Goal: Book appointment/travel/reservation

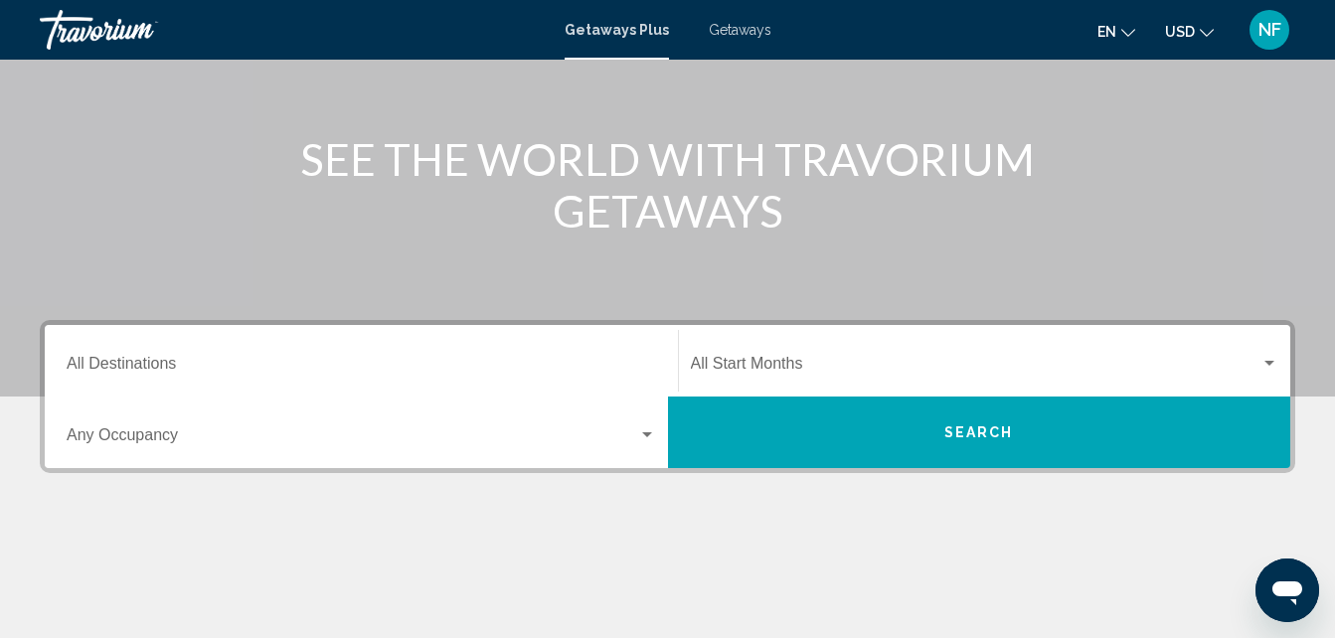
scroll to position [204, 0]
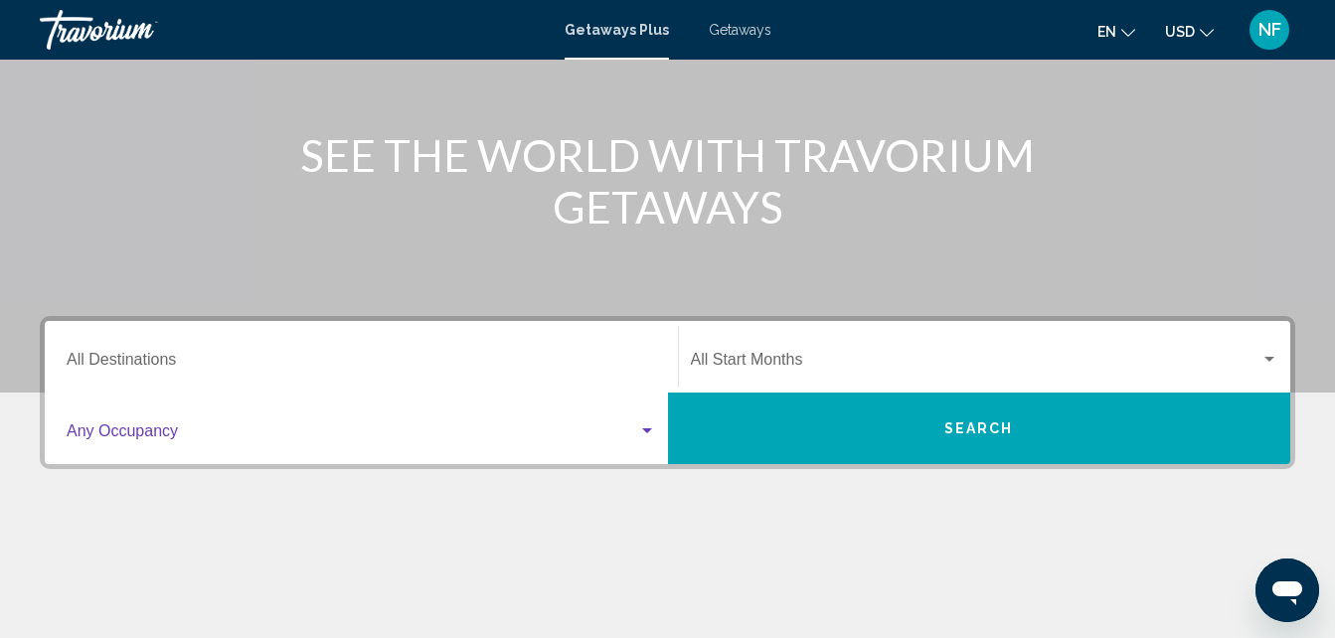
click at [555, 430] on span "Search widget" at bounding box center [353, 436] width 572 height 18
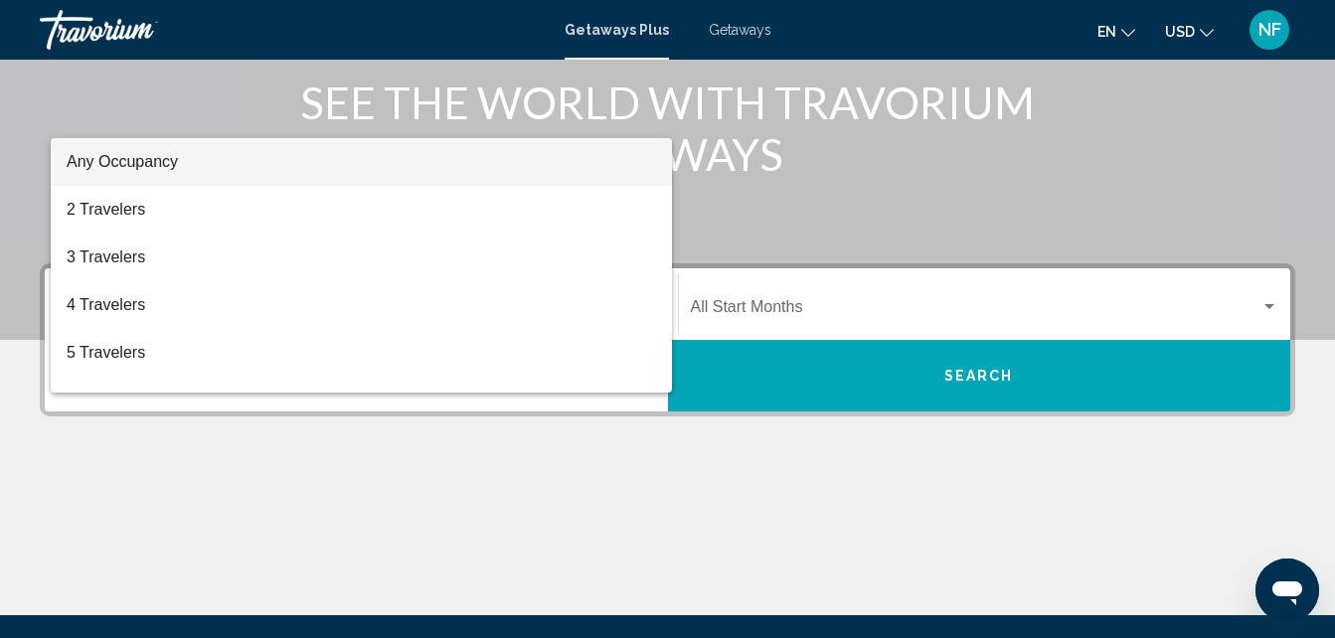
scroll to position [256, 0]
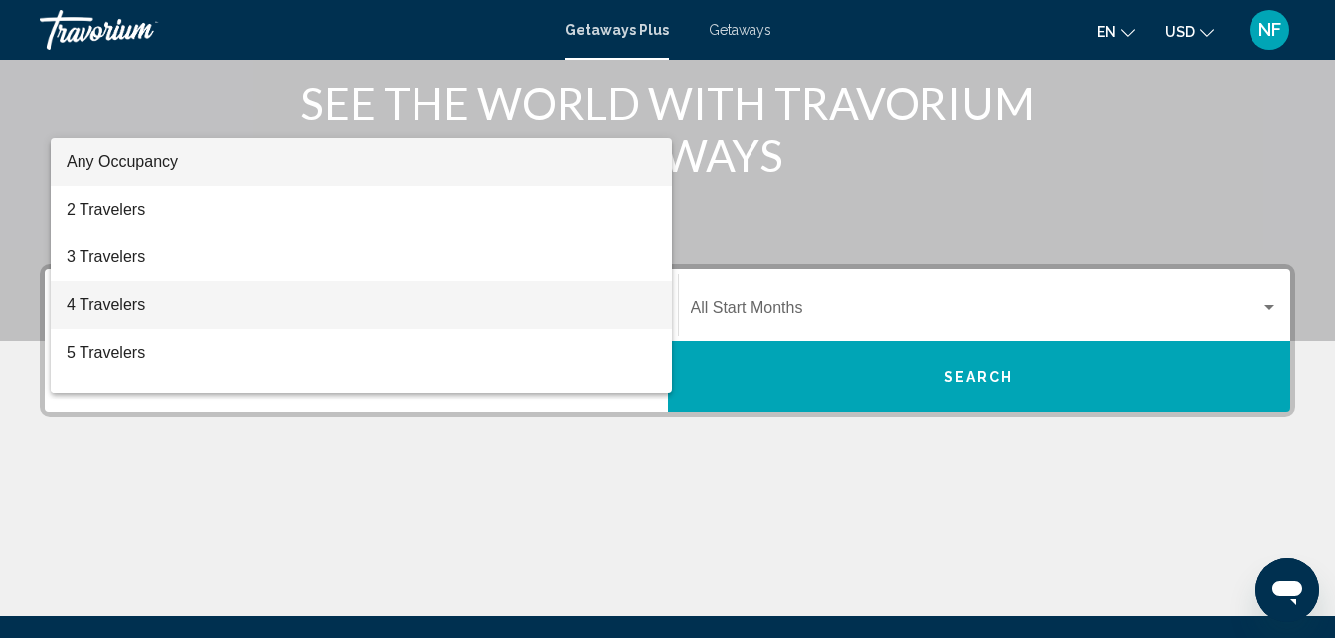
click at [115, 306] on span "4 Travelers" at bounding box center [362, 305] width 590 height 48
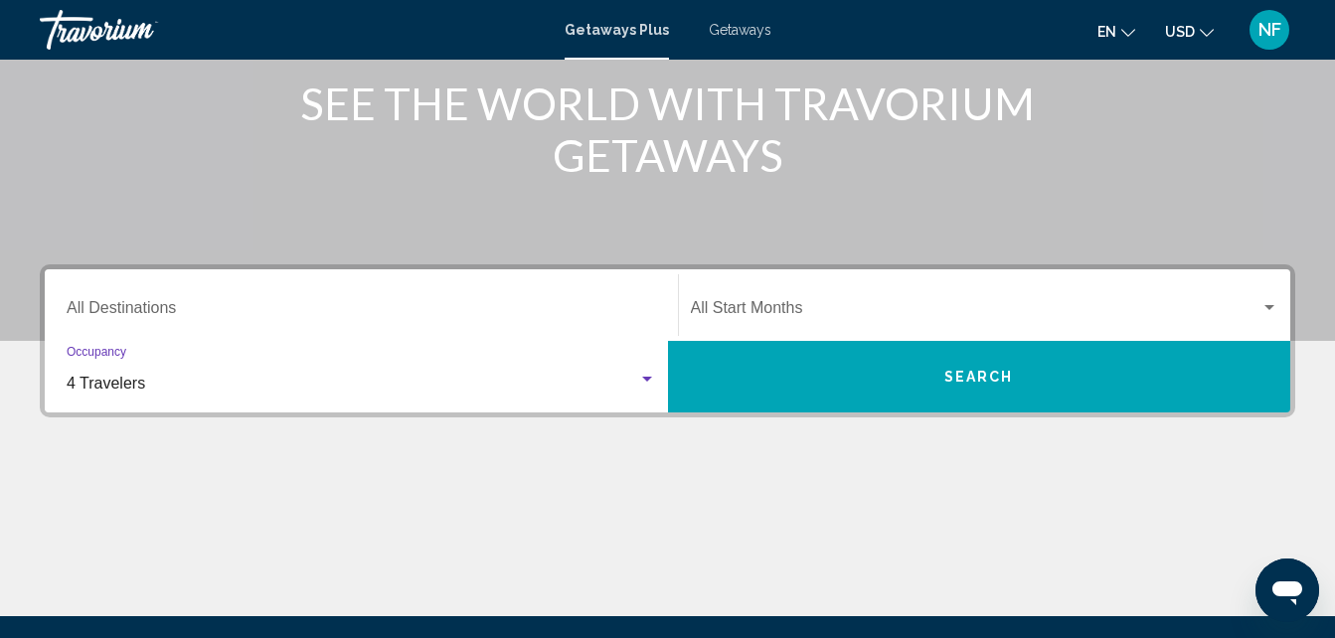
click at [151, 305] on input "Destination All Destinations" at bounding box center [362, 312] width 590 height 18
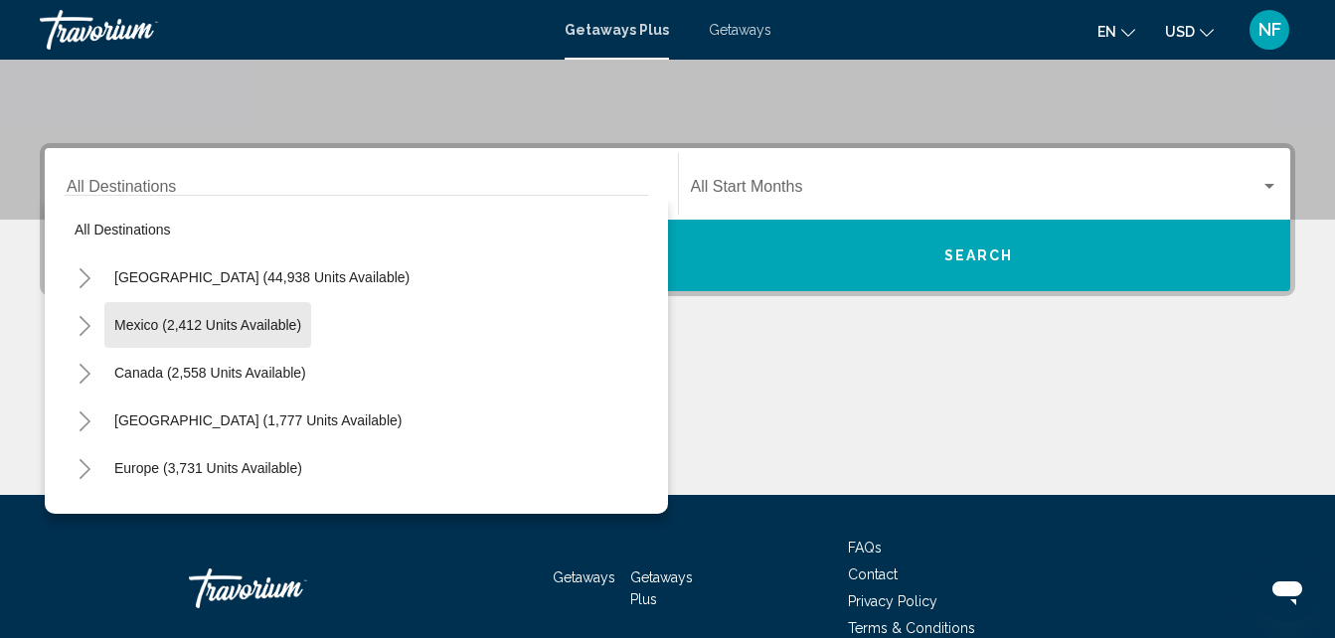
scroll to position [455, 0]
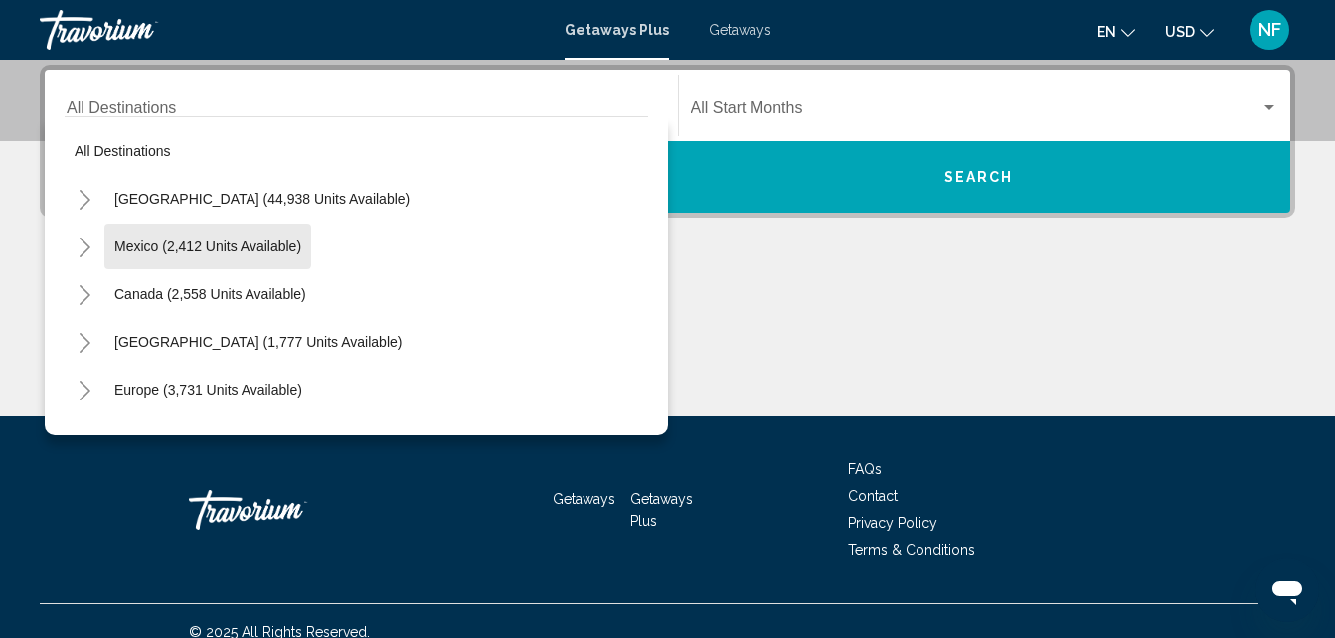
click at [151, 305] on mat-tree "All destinations [GEOGRAPHIC_DATA] (44,938 units available) [GEOGRAPHIC_DATA] (…" at bounding box center [357, 437] width 584 height 620
click at [752, 96] on div "Start Month All Start Months" at bounding box center [985, 106] width 589 height 63
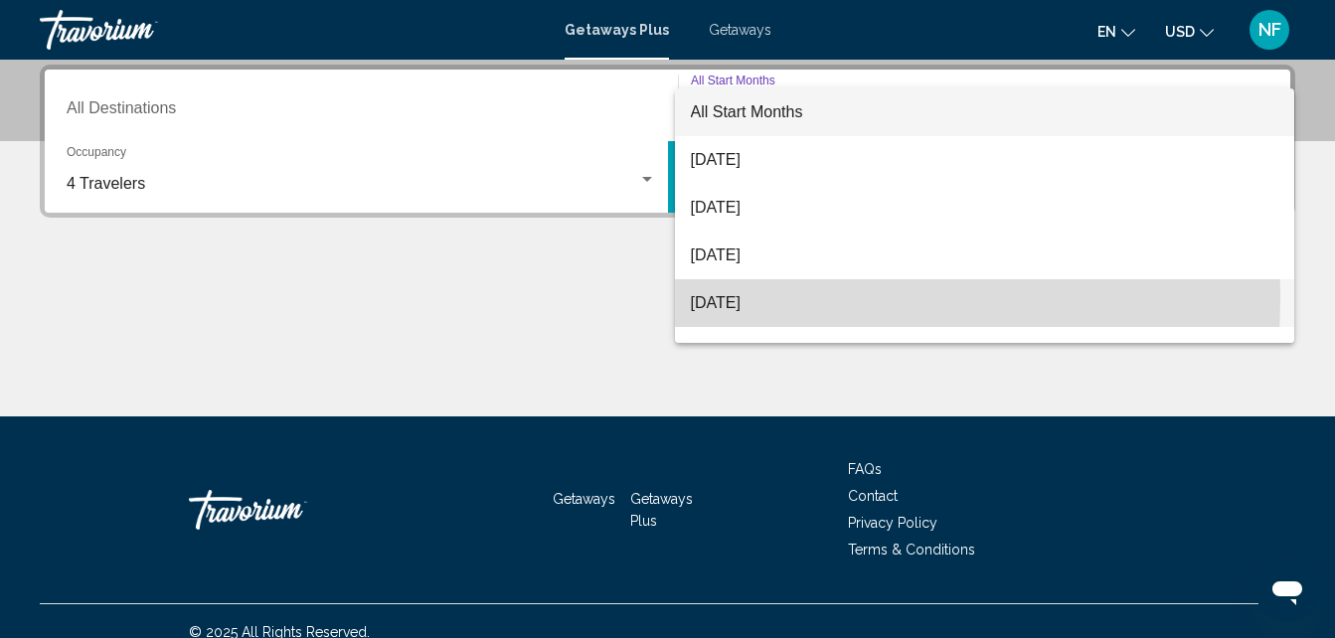
click at [755, 298] on span "[DATE]" at bounding box center [985, 303] width 589 height 48
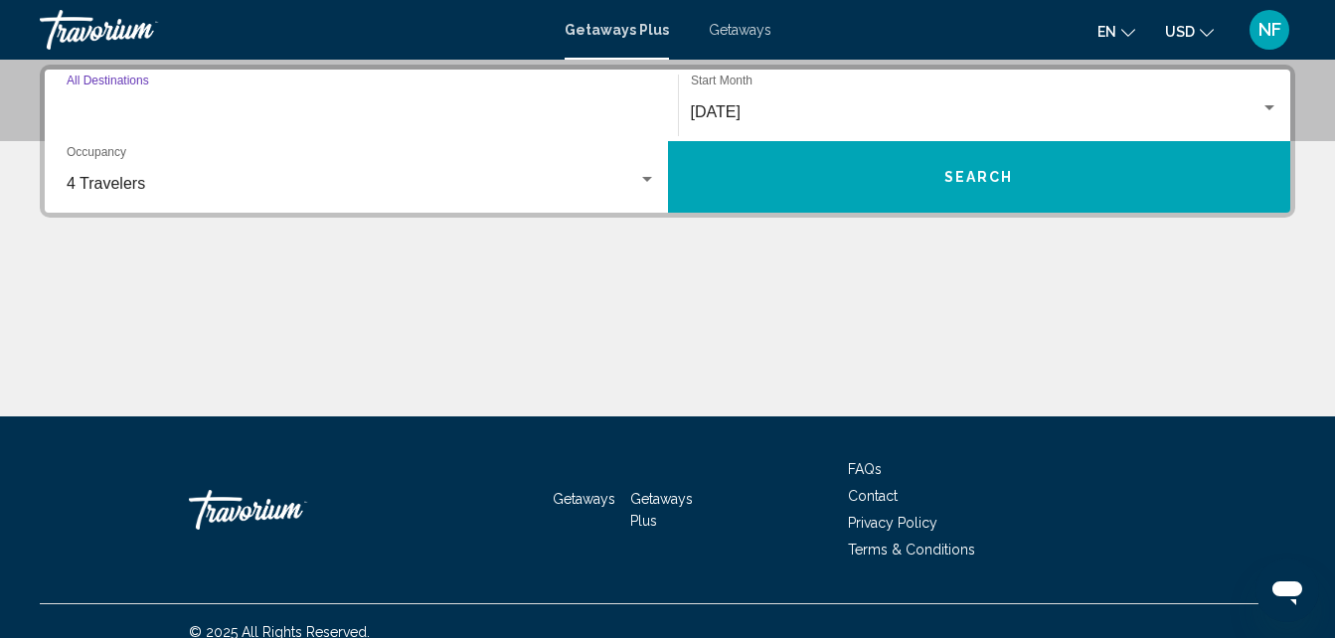
click at [324, 107] on input "Destination All Destinations" at bounding box center [362, 112] width 590 height 18
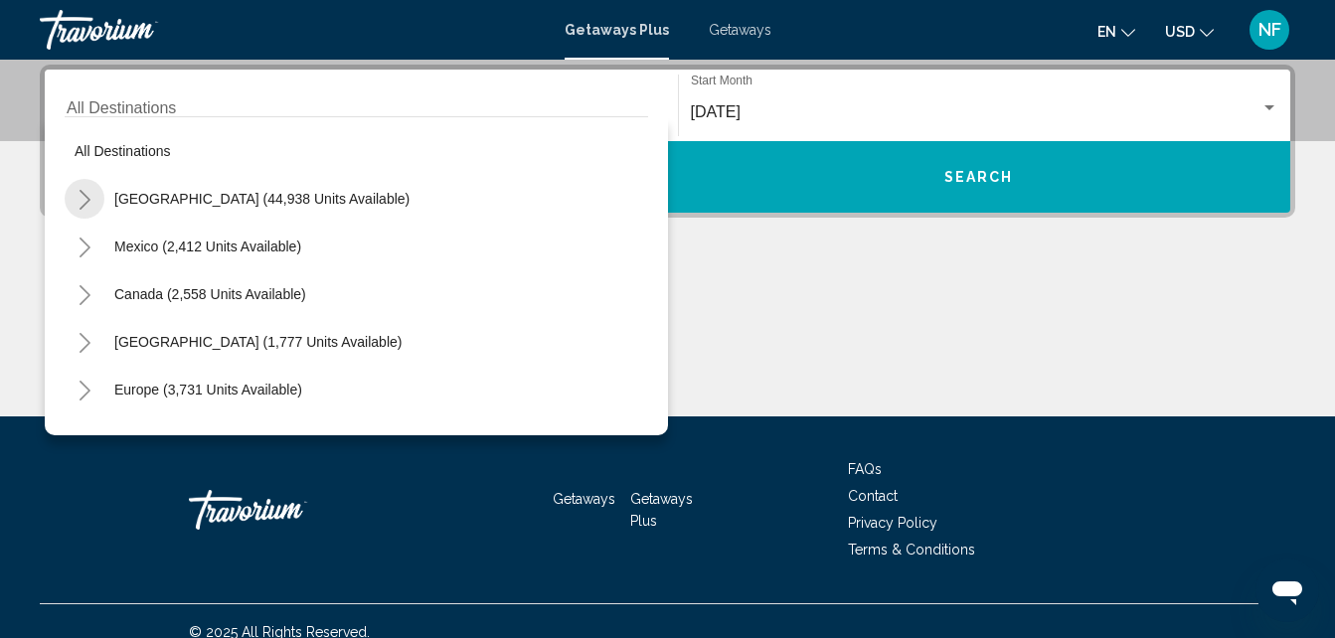
click at [82, 188] on button "Toggle United States (44,938 units available)" at bounding box center [85, 199] width 40 height 40
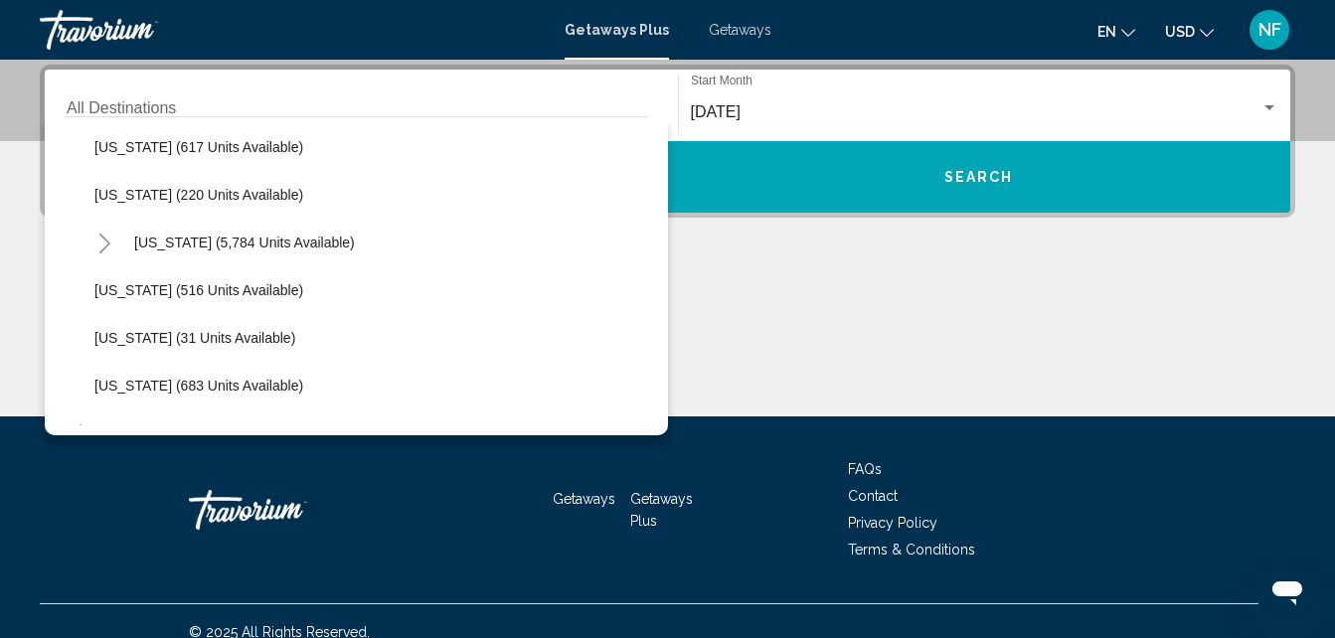
scroll to position [1761, 0]
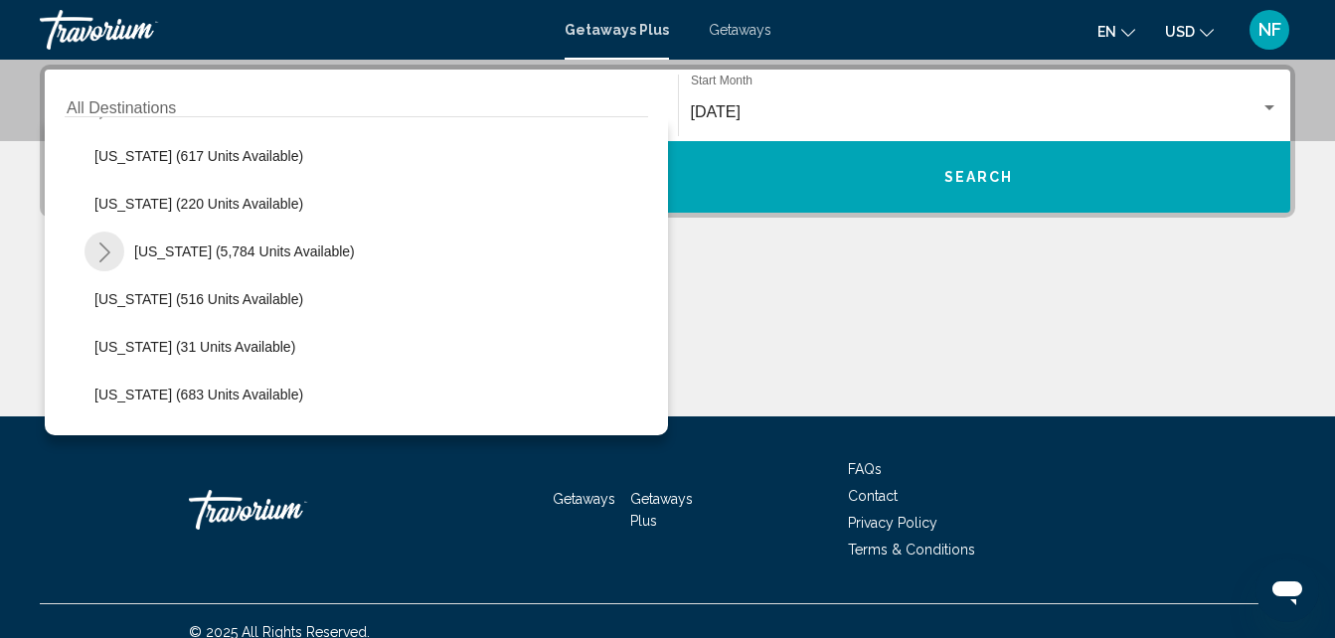
click at [106, 251] on icon "Toggle Virginia (5,784 units available)" at bounding box center [104, 253] width 11 height 20
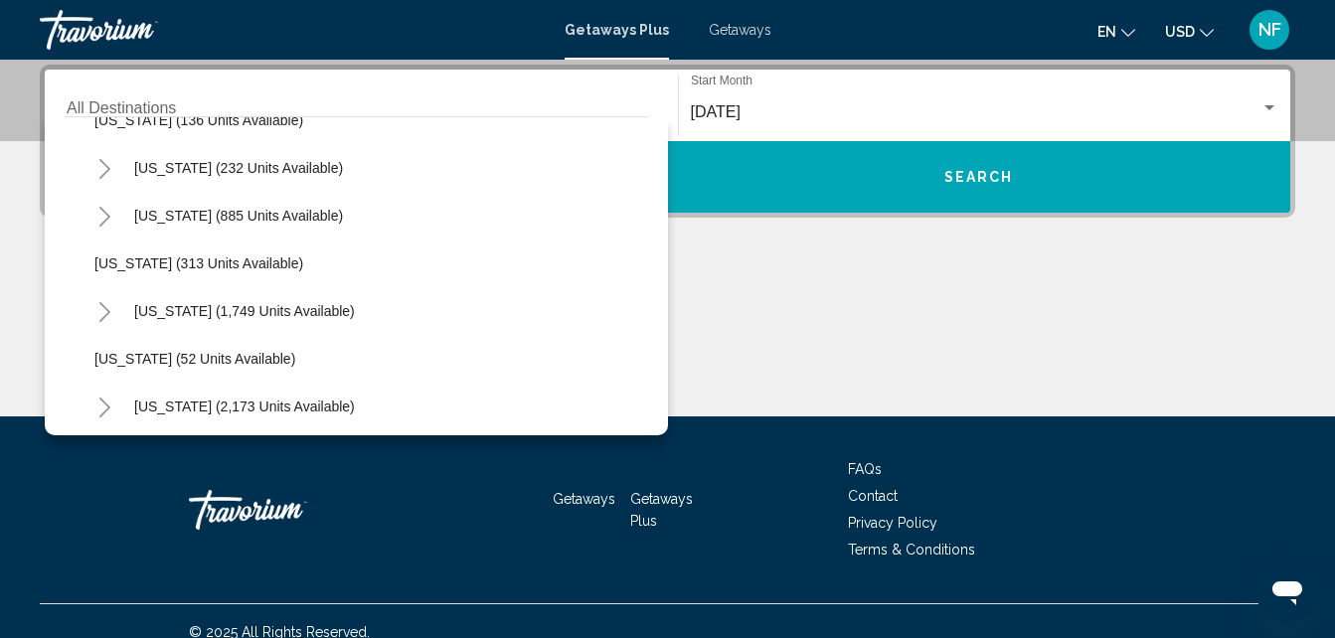
scroll to position [1357, 0]
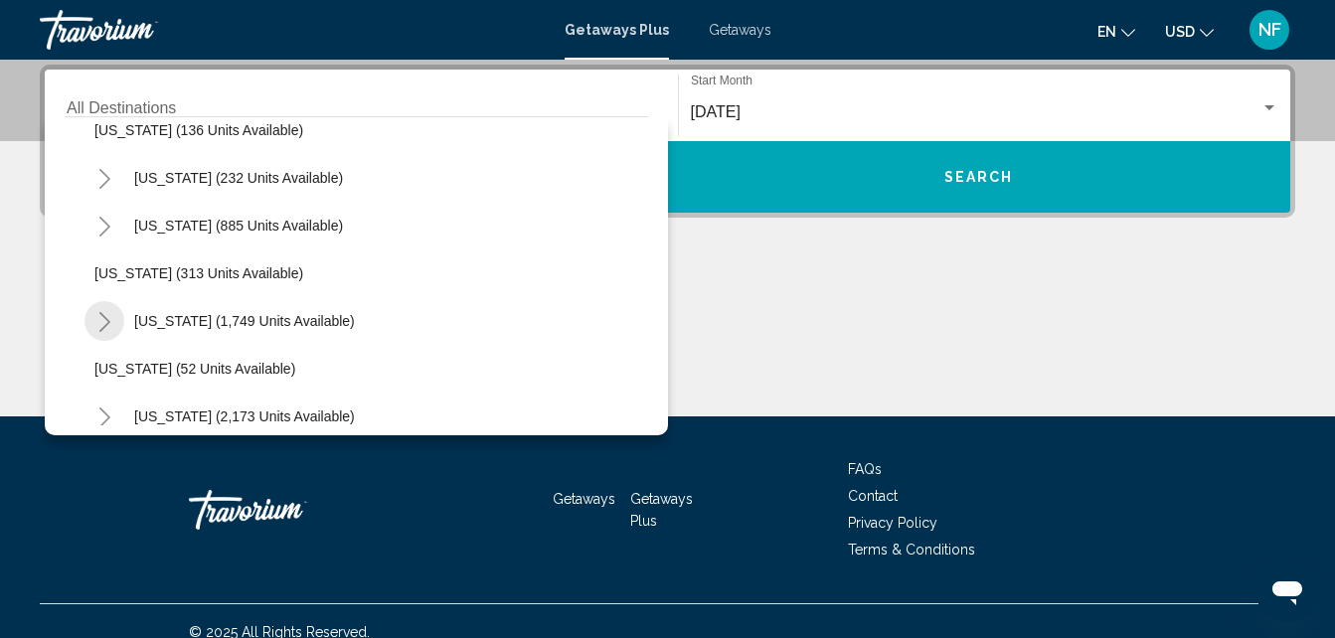
click at [94, 320] on button "Toggle Pennsylvania (1,749 units available)" at bounding box center [105, 321] width 40 height 40
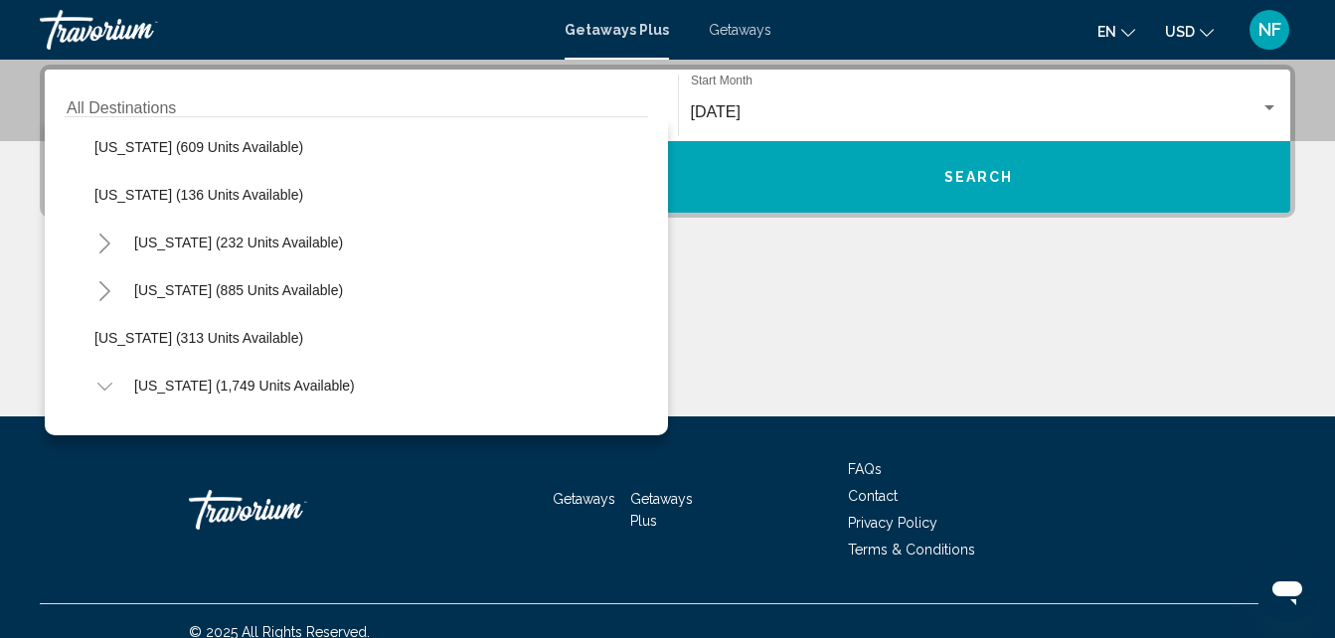
scroll to position [1282, 0]
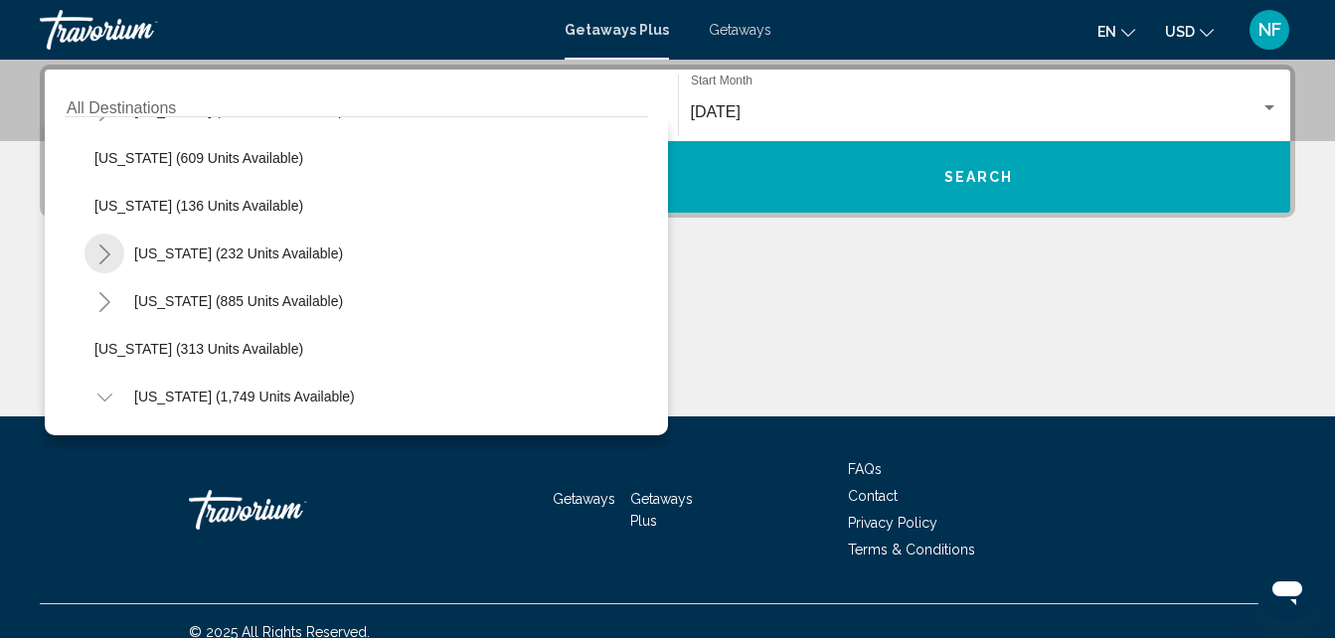
click at [106, 253] on icon "Toggle New York (232 units available)" at bounding box center [104, 255] width 11 height 20
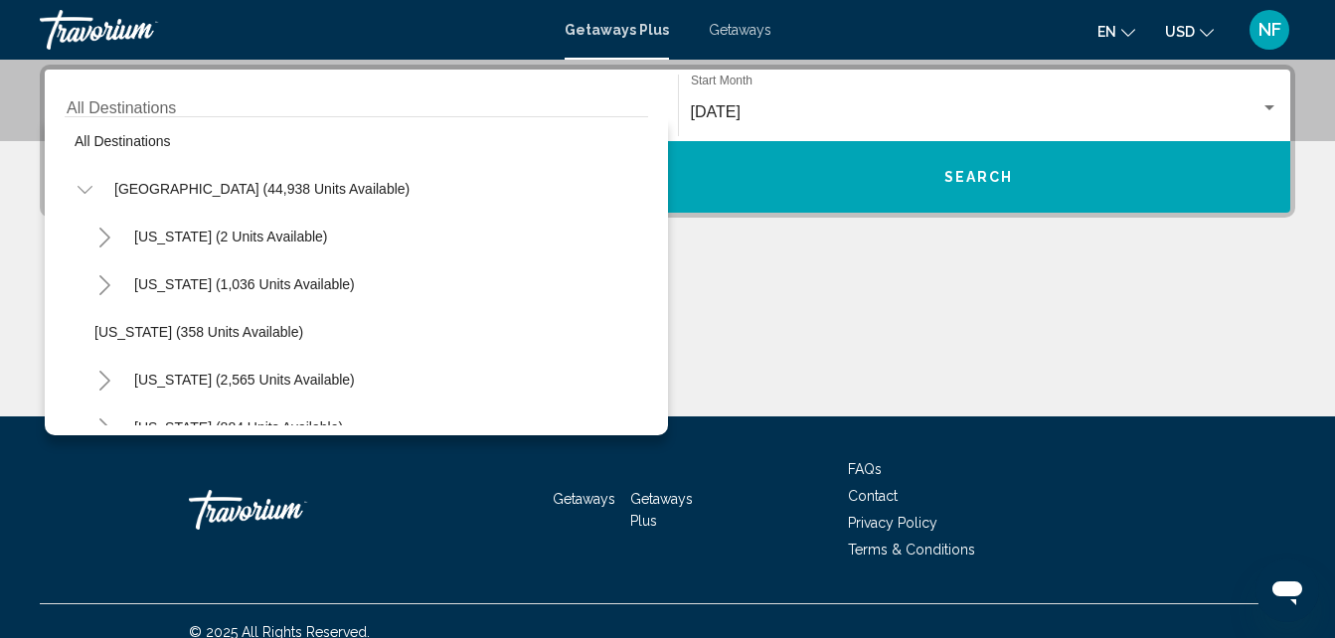
scroll to position [0, 0]
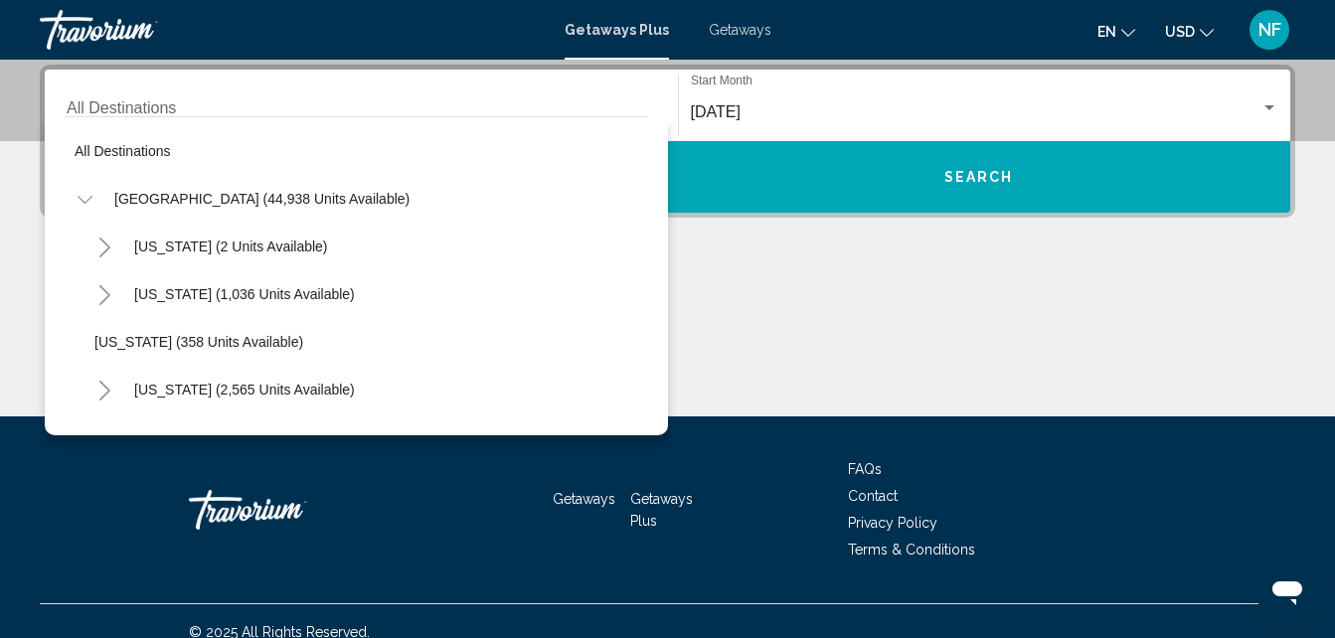
click at [379, 112] on input "Destination All Destinations" at bounding box center [362, 112] width 590 height 18
click at [303, 109] on input "Destination All Destinations" at bounding box center [362, 112] width 590 height 18
click at [737, 30] on span "Getaways" at bounding box center [740, 30] width 63 height 16
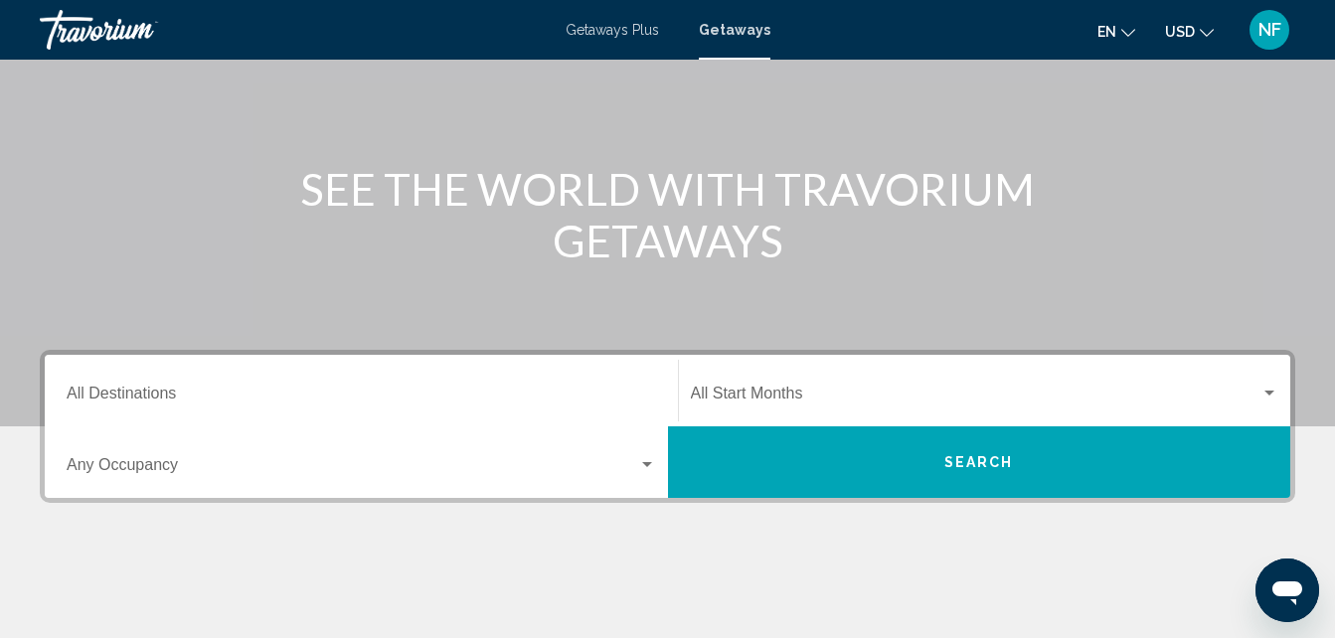
scroll to position [301, 0]
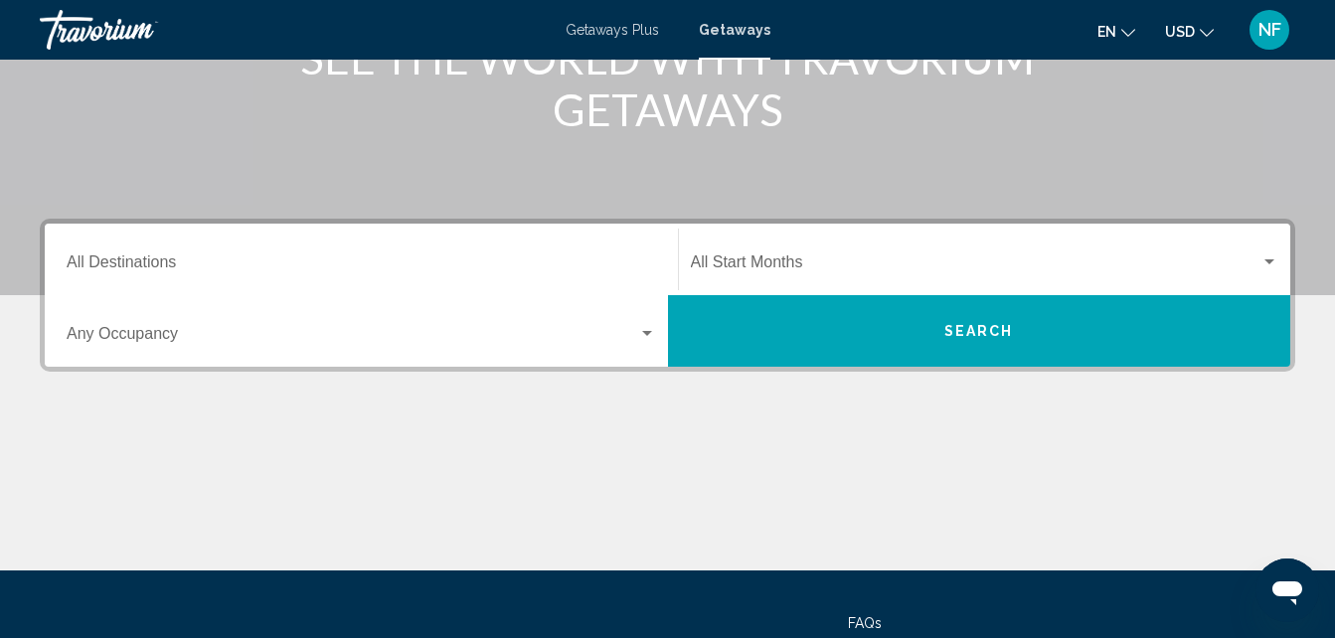
click at [831, 249] on div "Start Month All Start Months" at bounding box center [985, 260] width 589 height 63
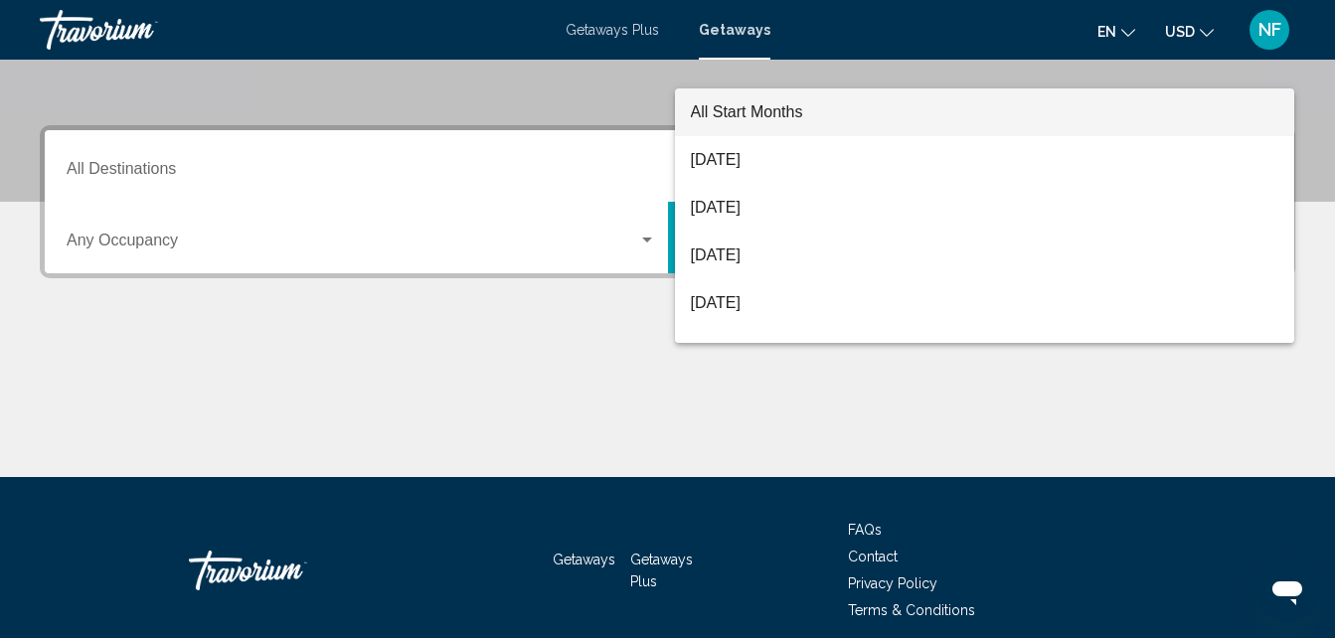
scroll to position [455, 0]
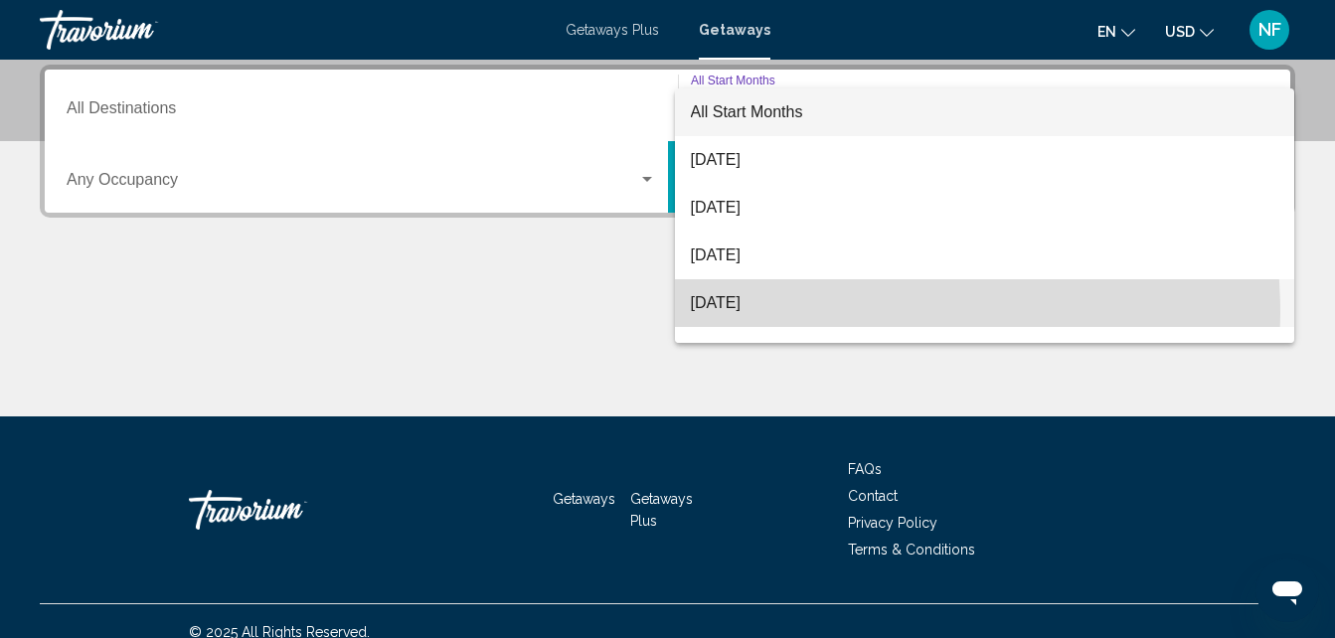
click at [761, 314] on span "[DATE]" at bounding box center [985, 303] width 589 height 48
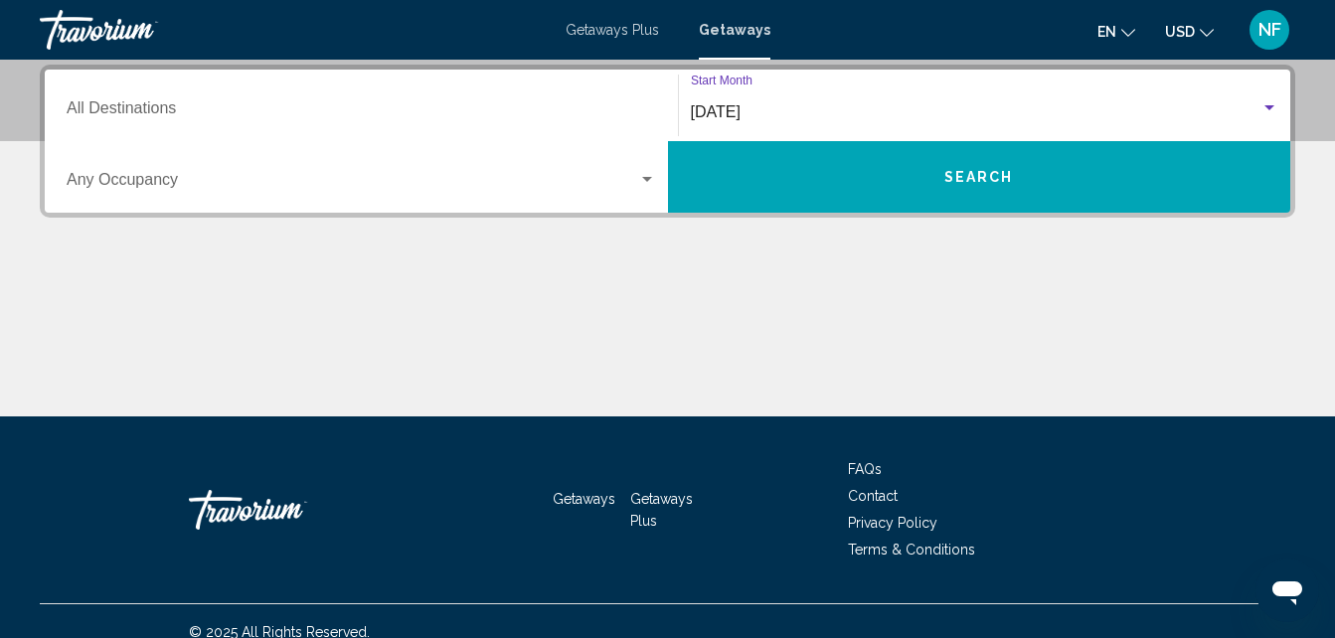
click at [544, 89] on div "Destination All Destinations" at bounding box center [362, 106] width 590 height 63
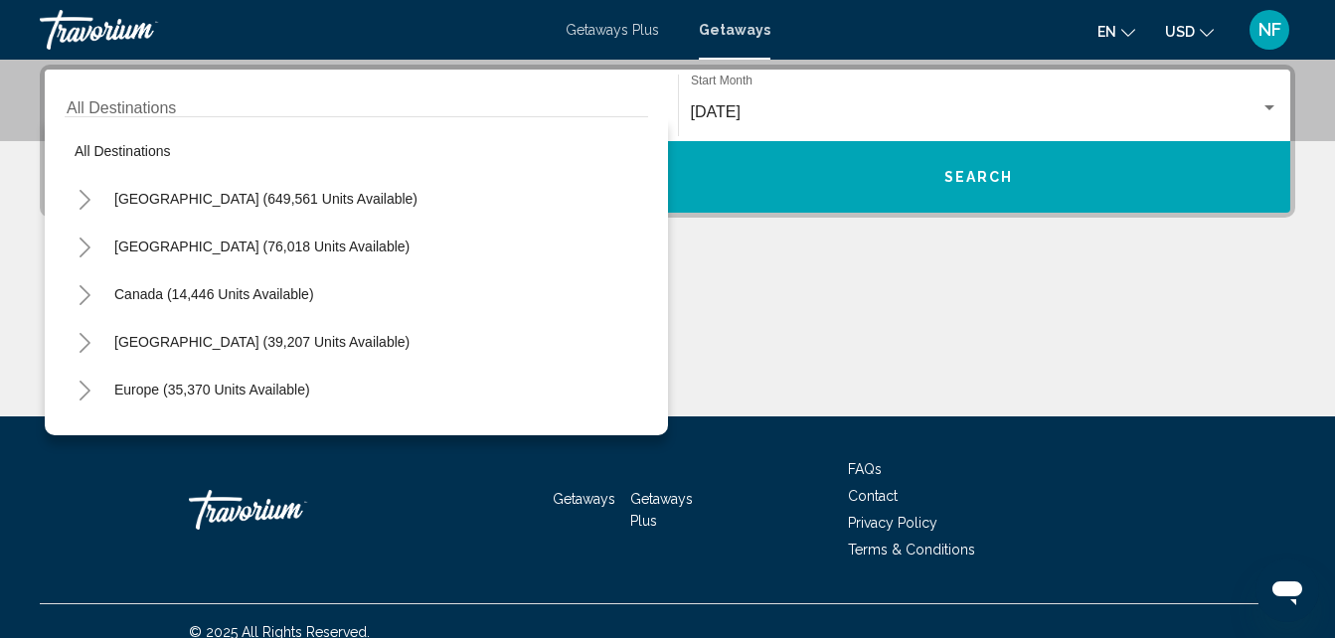
drag, startPoint x: 544, startPoint y: 89, endPoint x: 326, endPoint y: 234, distance: 261.2
click at [326, 141] on div "Destination All Destinations All destinations [GEOGRAPHIC_DATA] (649,561 units …" at bounding box center [362, 106] width 614 height 72
click at [91, 201] on icon "Toggle United States (649,561 units available)" at bounding box center [85, 200] width 15 height 20
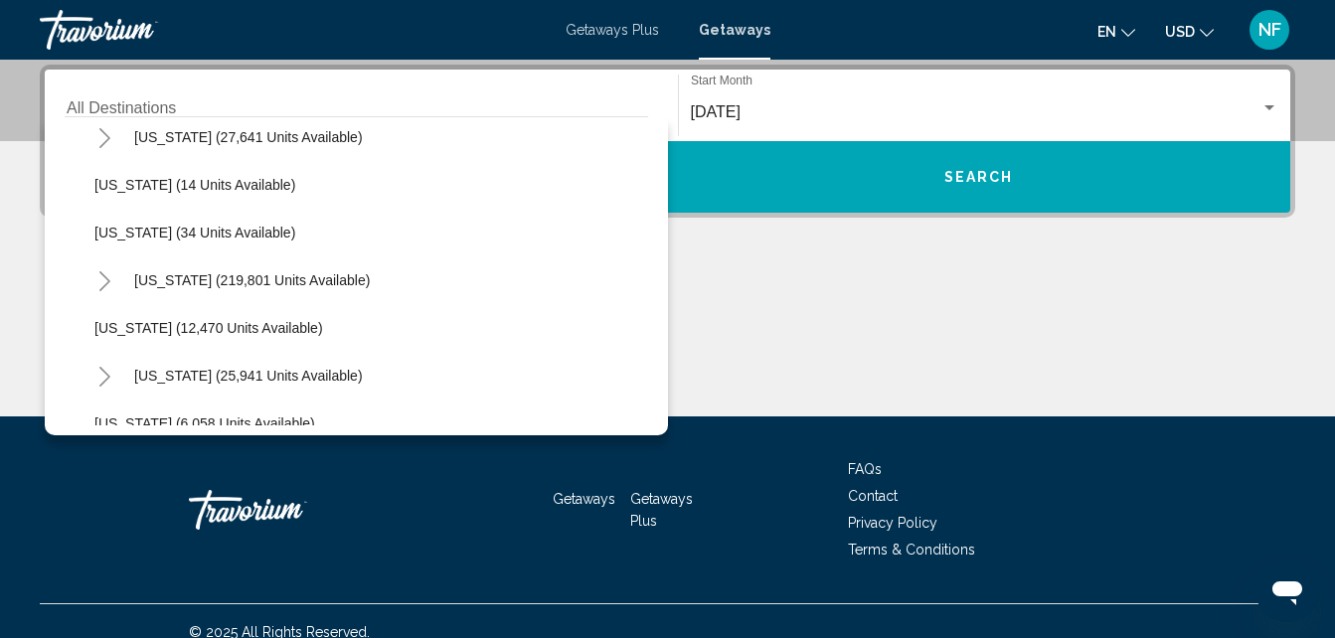
scroll to position [289, 0]
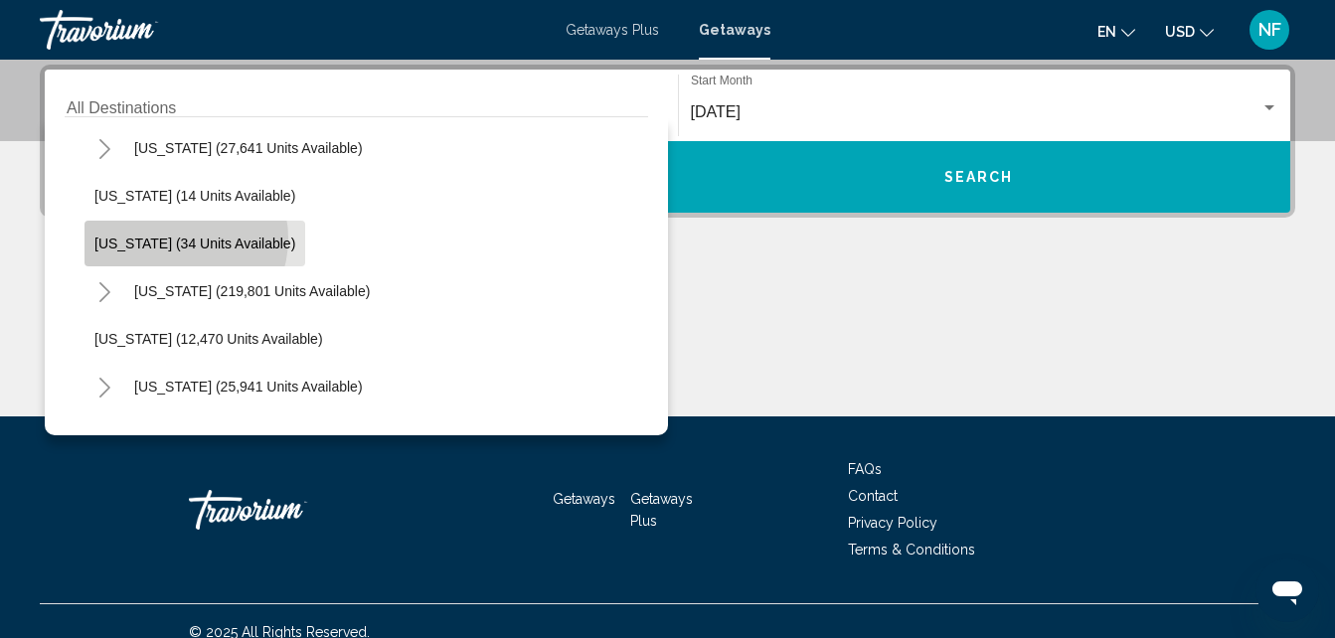
click at [173, 239] on span "[US_STATE] (34 units available)" at bounding box center [194, 244] width 201 height 16
type input "**********"
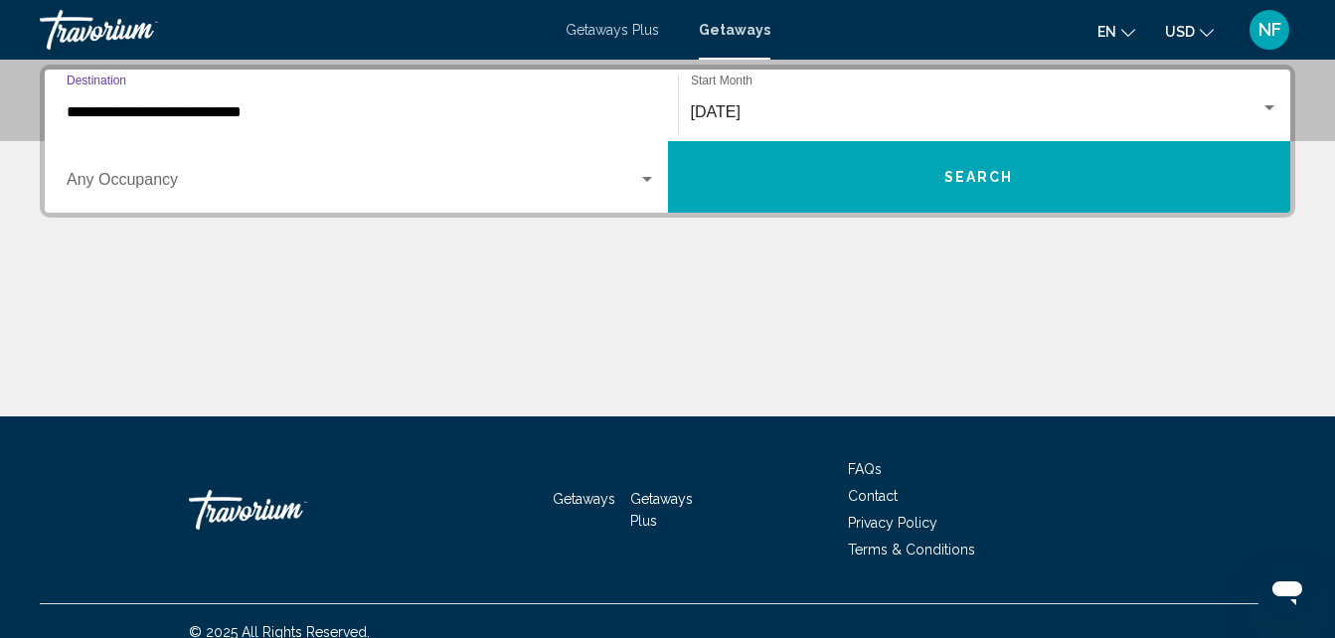
click at [196, 191] on span "Search widget" at bounding box center [353, 184] width 572 height 18
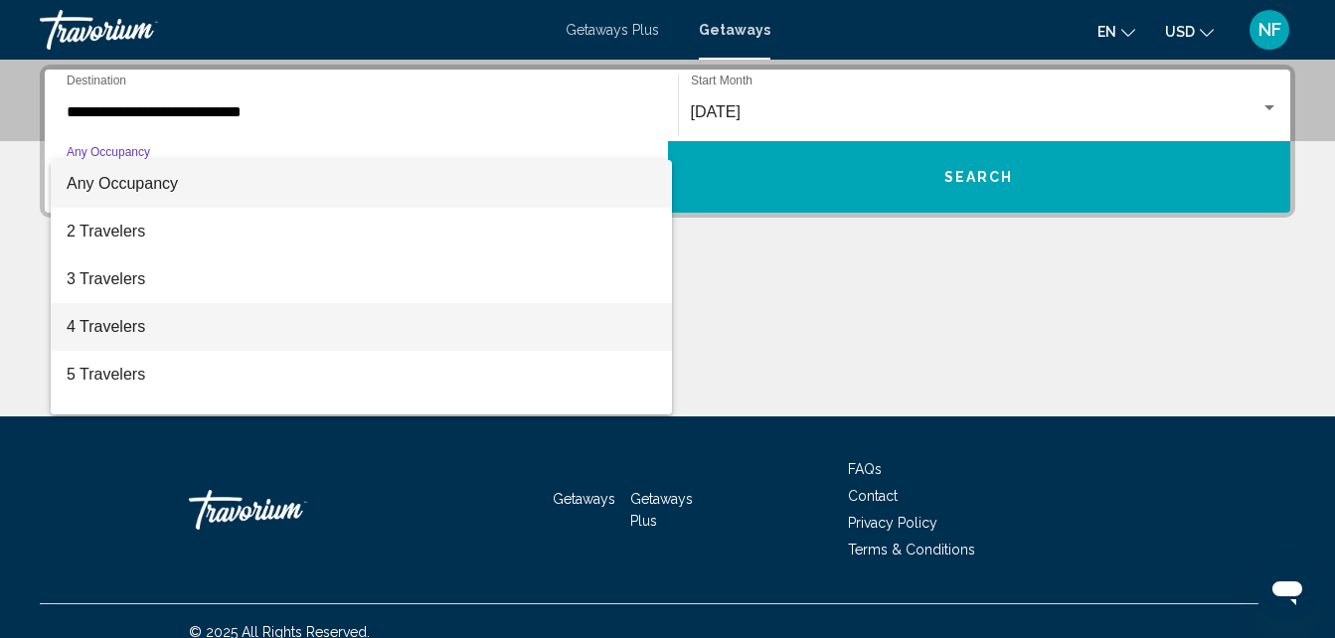
click at [132, 327] on span "4 Travelers" at bounding box center [362, 327] width 590 height 48
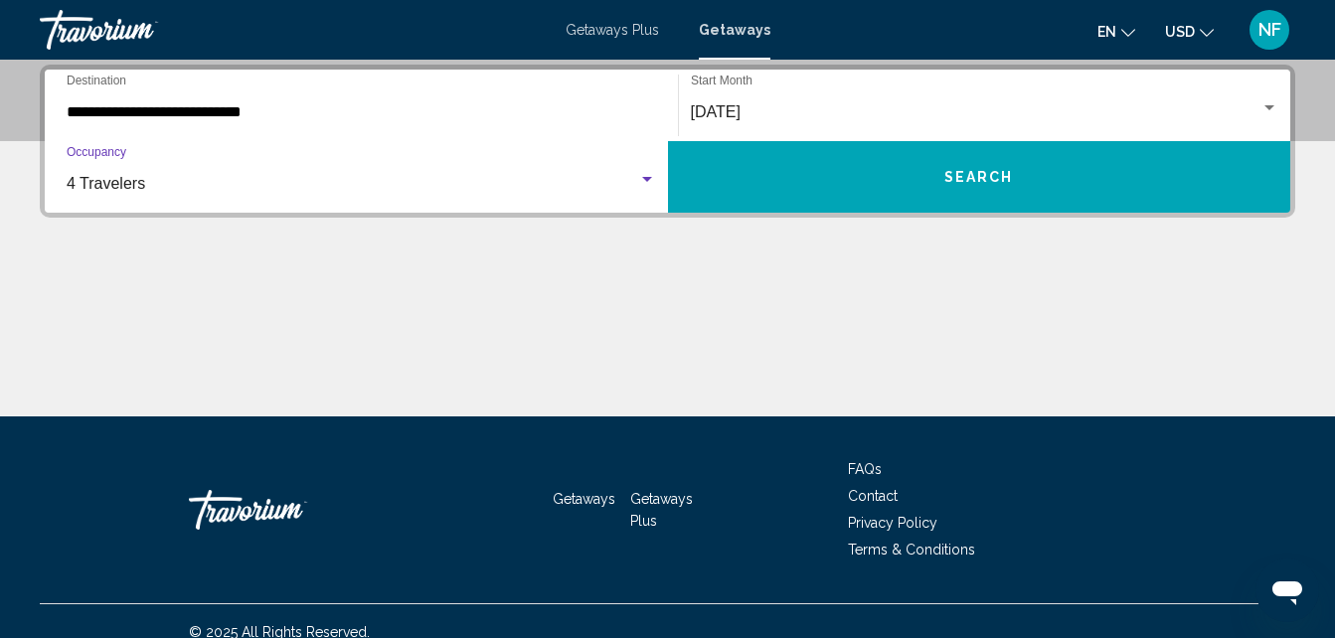
click at [1201, 173] on button "Search" at bounding box center [979, 177] width 623 height 72
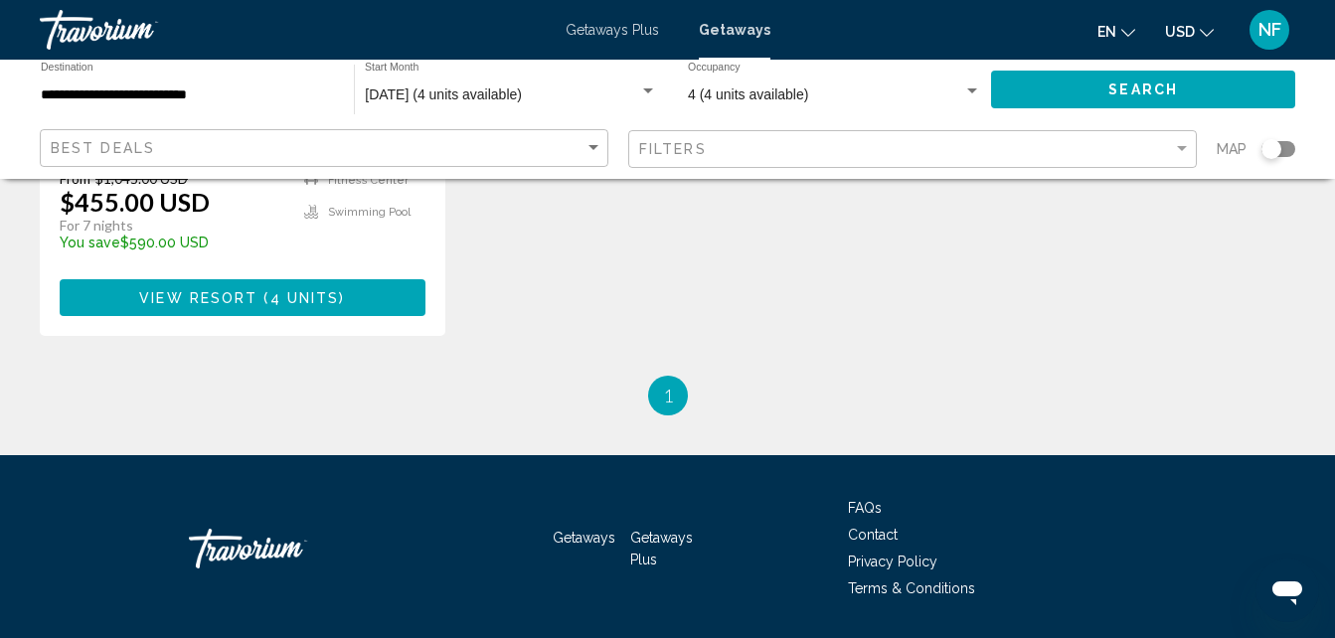
scroll to position [612, 0]
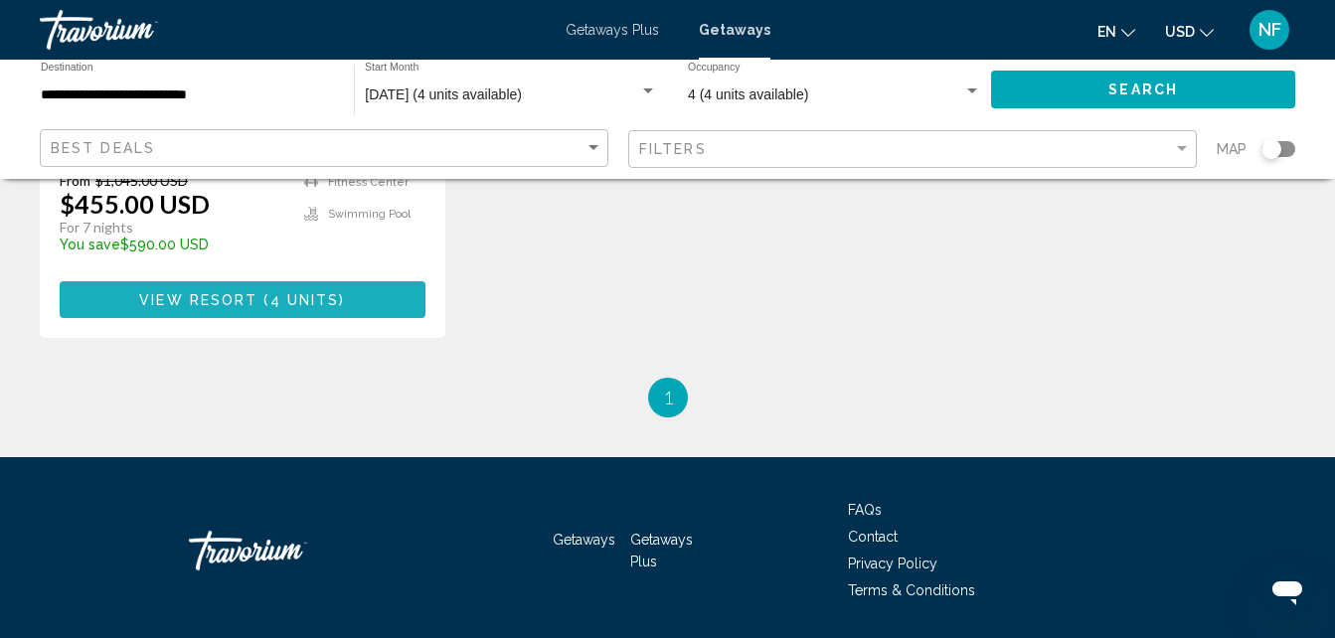
click at [296, 281] on button "View Resort ( 4 units )" at bounding box center [243, 299] width 366 height 37
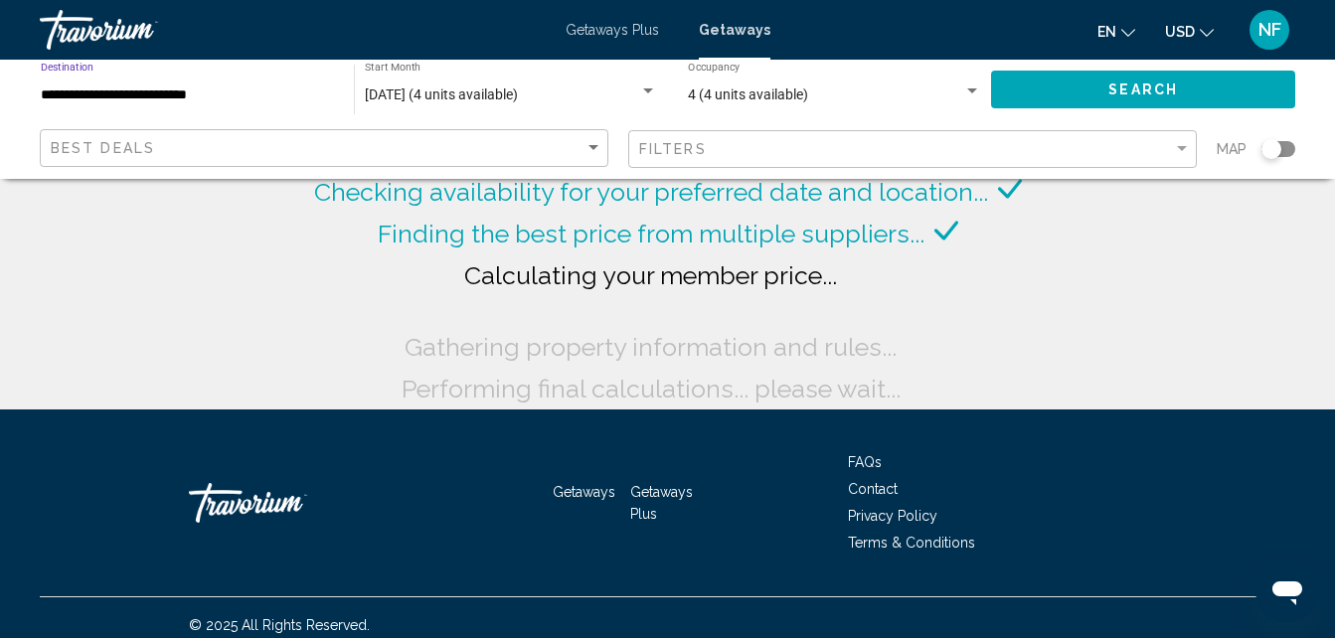
click at [292, 92] on input "**********" at bounding box center [187, 96] width 293 height 16
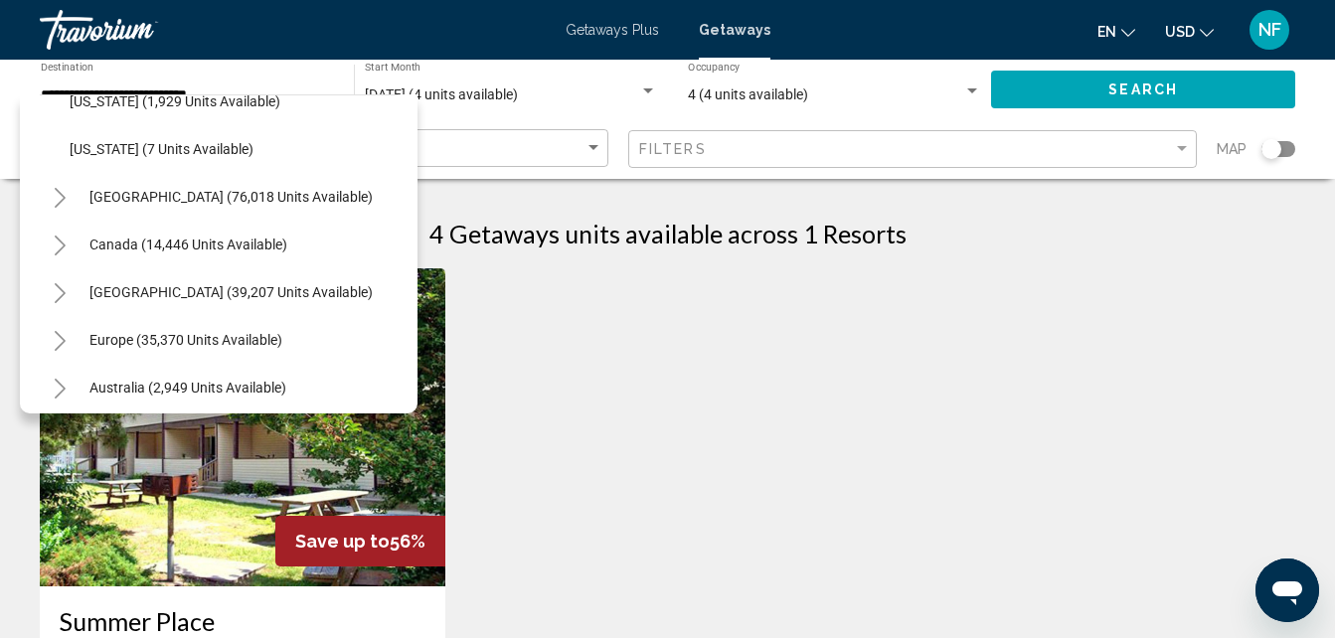
scroll to position [2302, 0]
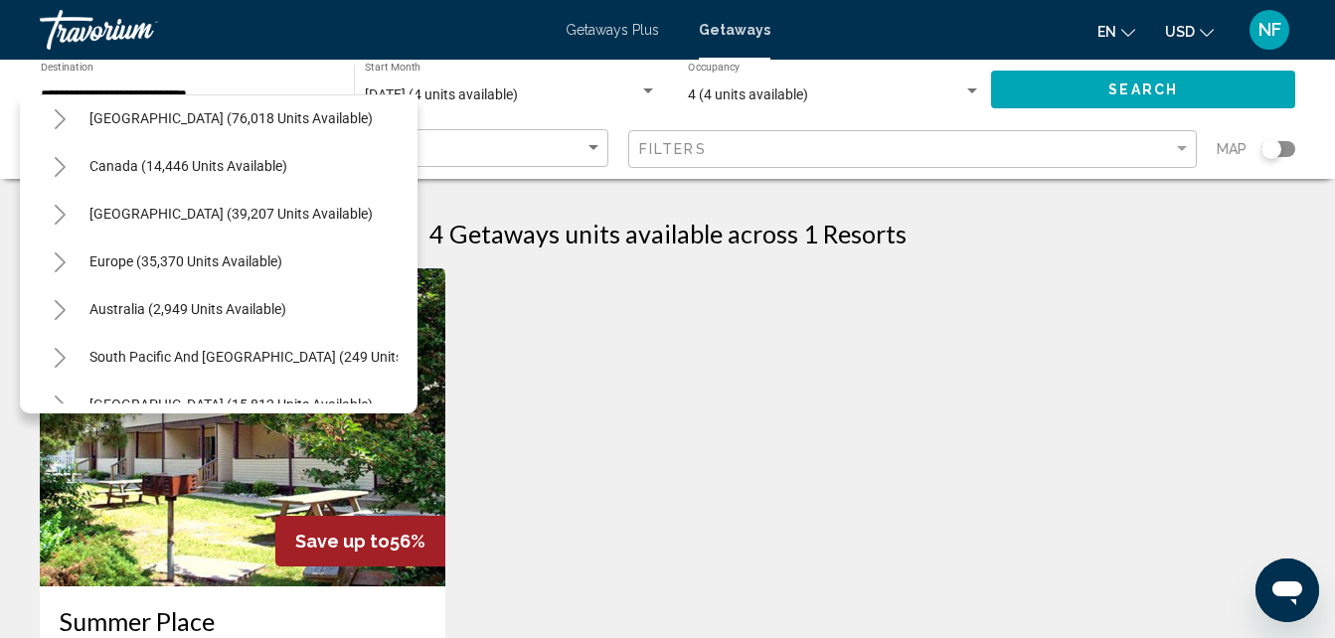
click at [408, 330] on div "All destinations [GEOGRAPHIC_DATA] (649,561 units available) [US_STATE] (2 unit…" at bounding box center [219, 253] width 398 height 319
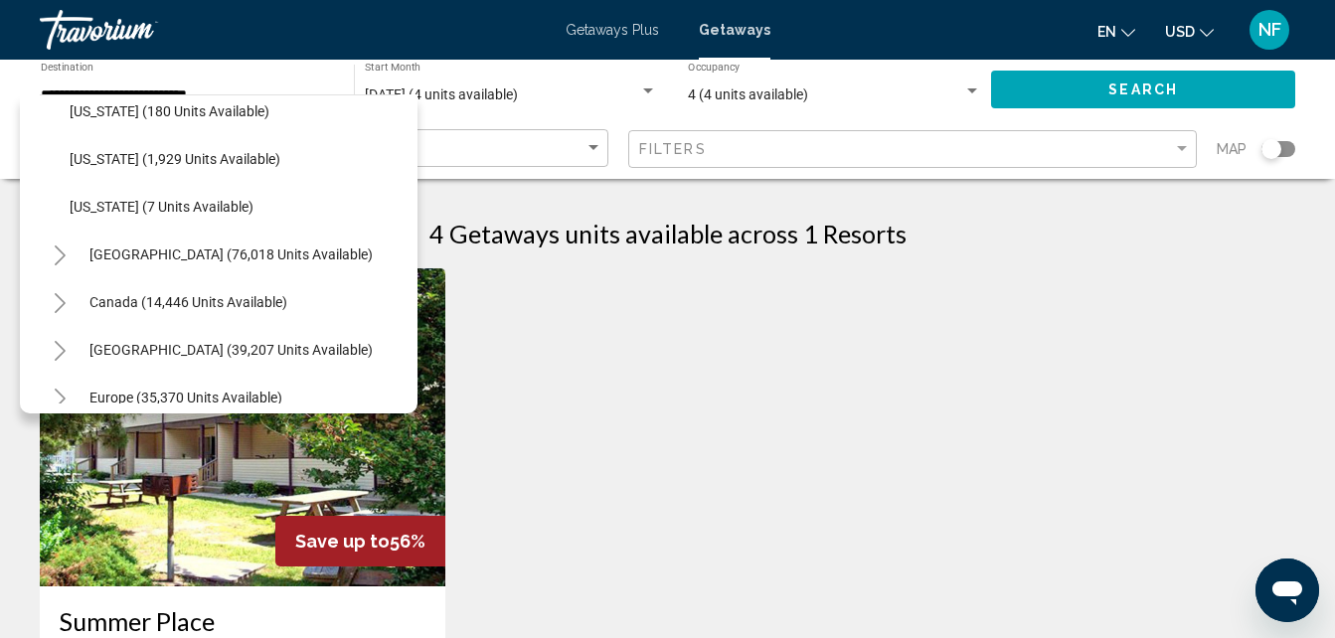
scroll to position [2121, 0]
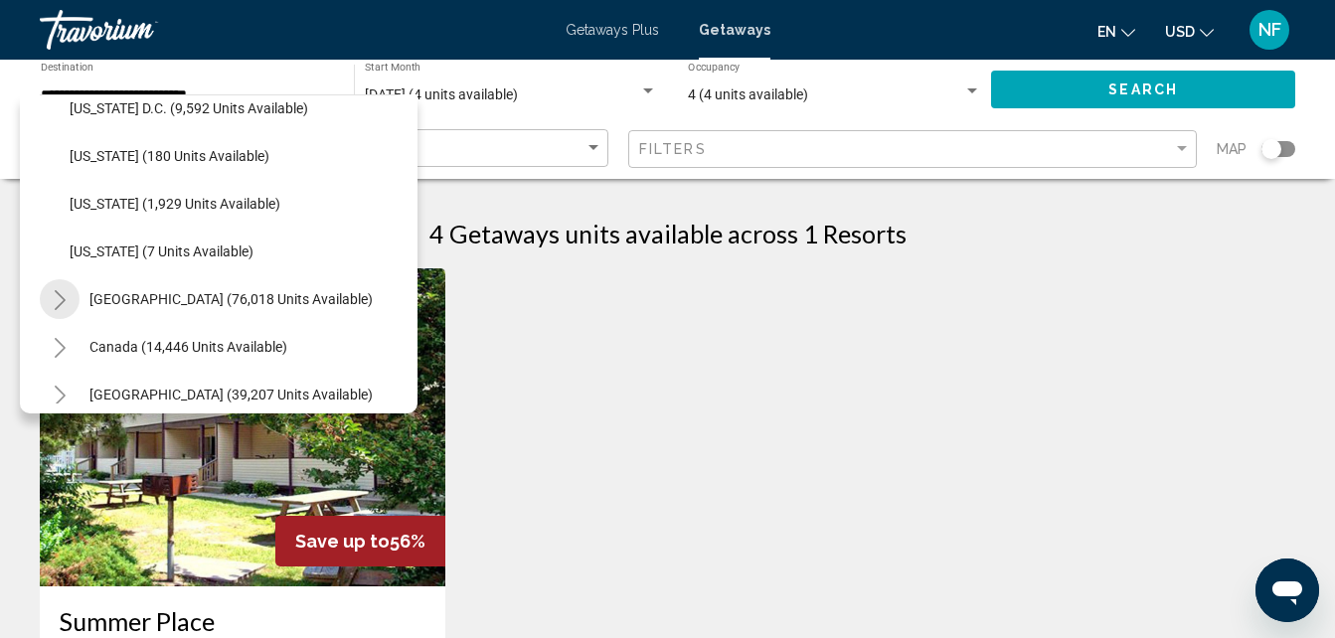
click at [56, 299] on icon "Toggle Mexico (76,018 units available)" at bounding box center [60, 300] width 15 height 20
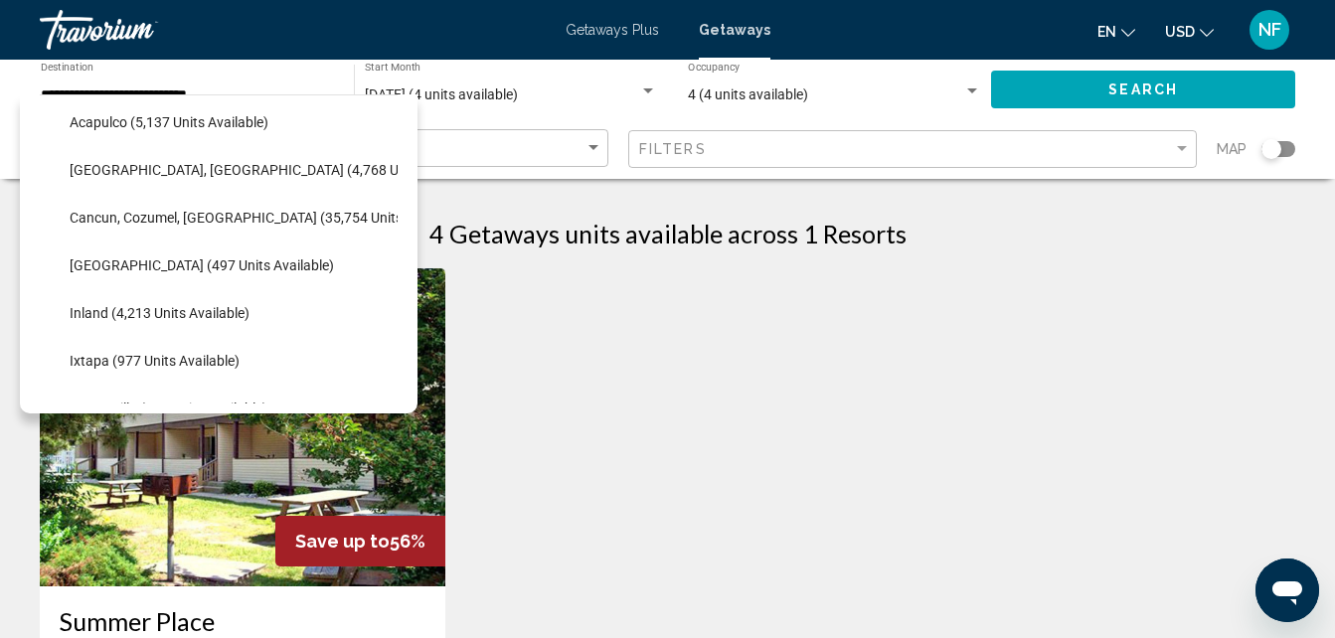
scroll to position [2333, 0]
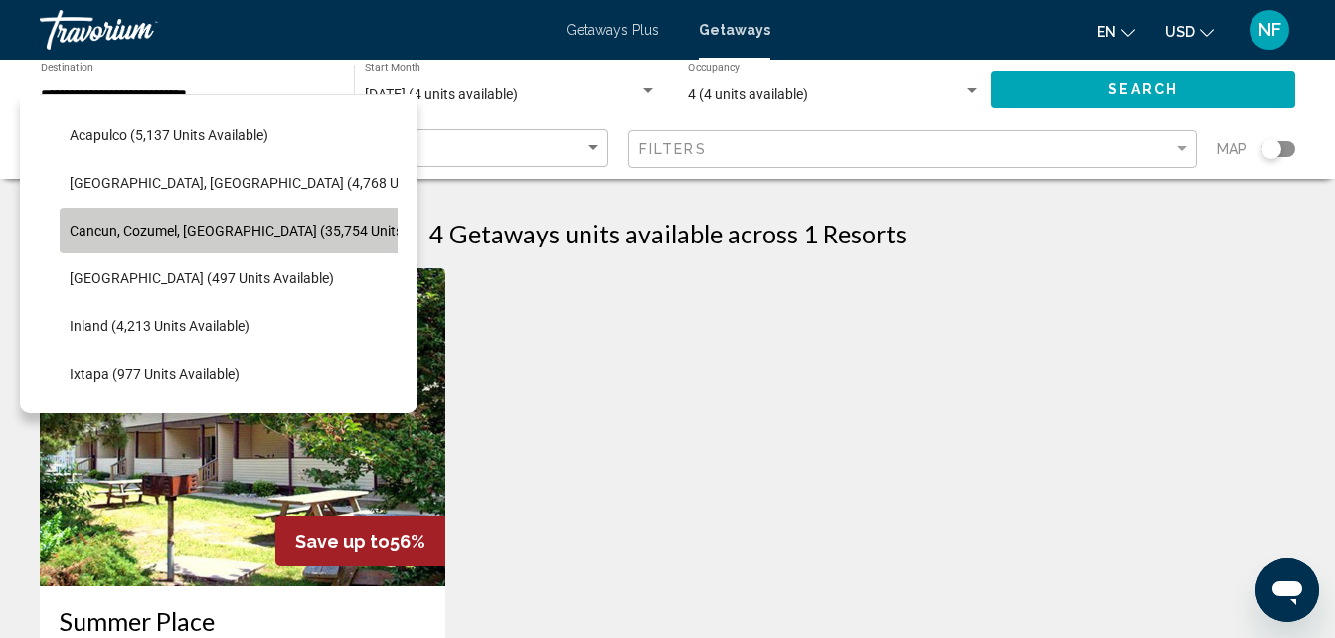
click at [273, 235] on span "Cancun, Cozumel, [GEOGRAPHIC_DATA] (35,754 units available)" at bounding box center [268, 231] width 397 height 16
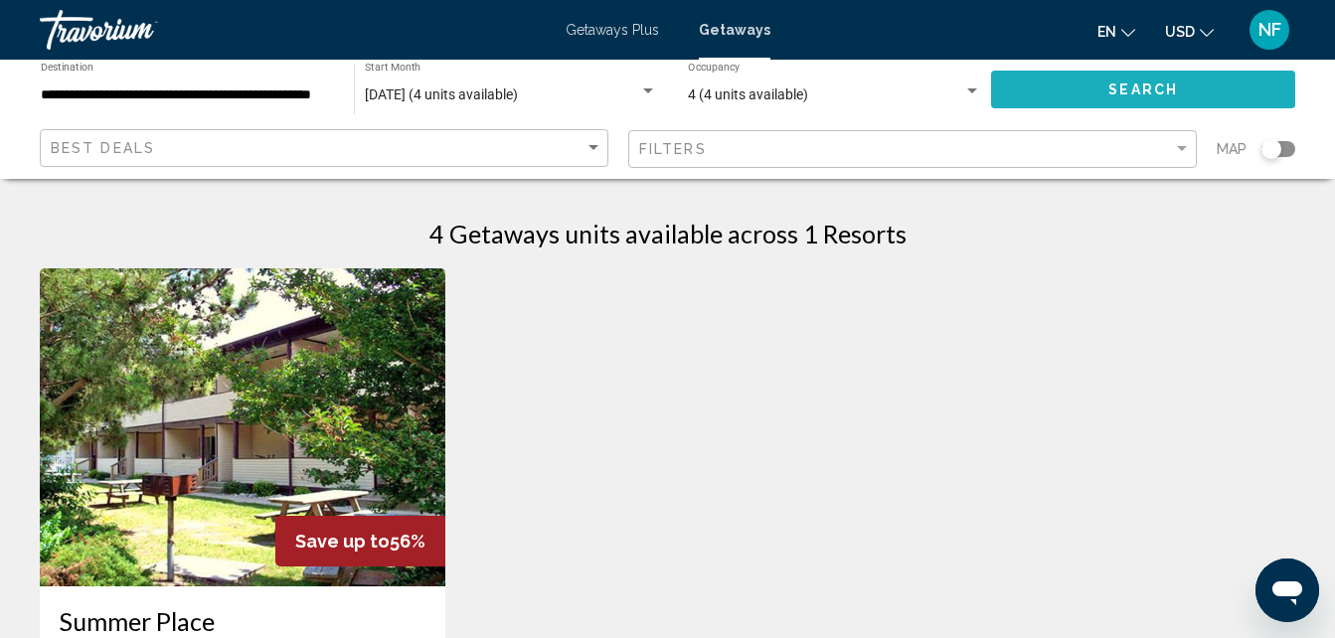
click at [1075, 84] on button "Search" at bounding box center [1143, 89] width 304 height 37
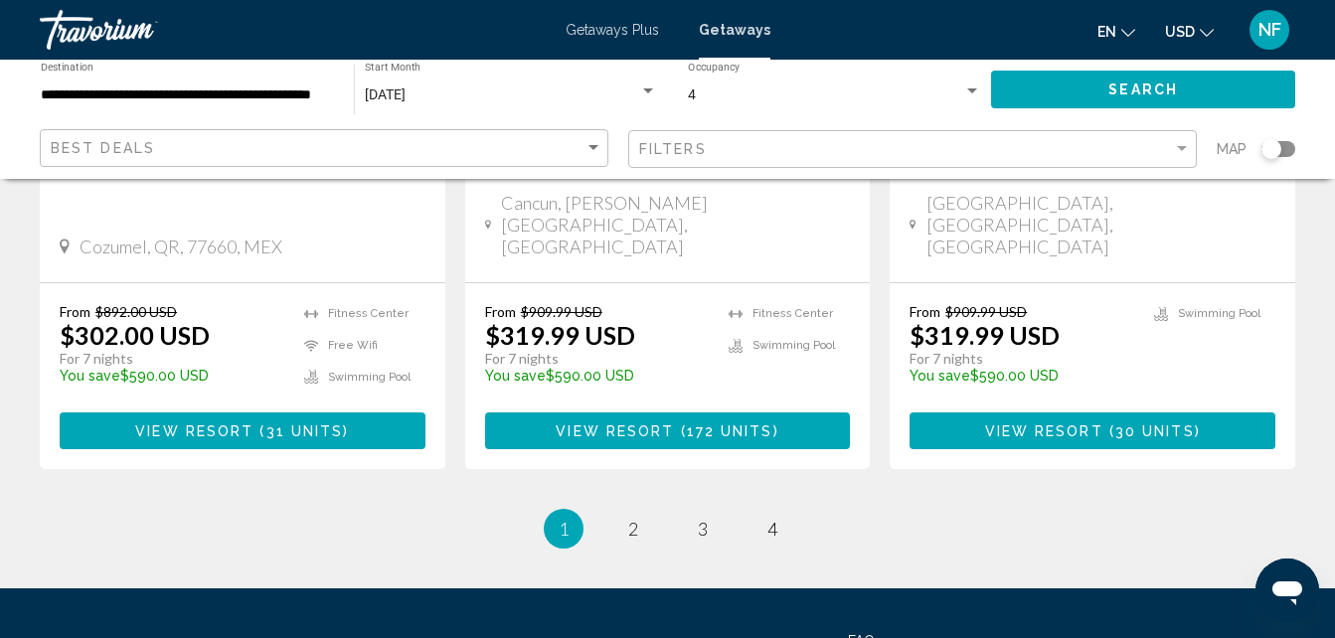
scroll to position [2806, 0]
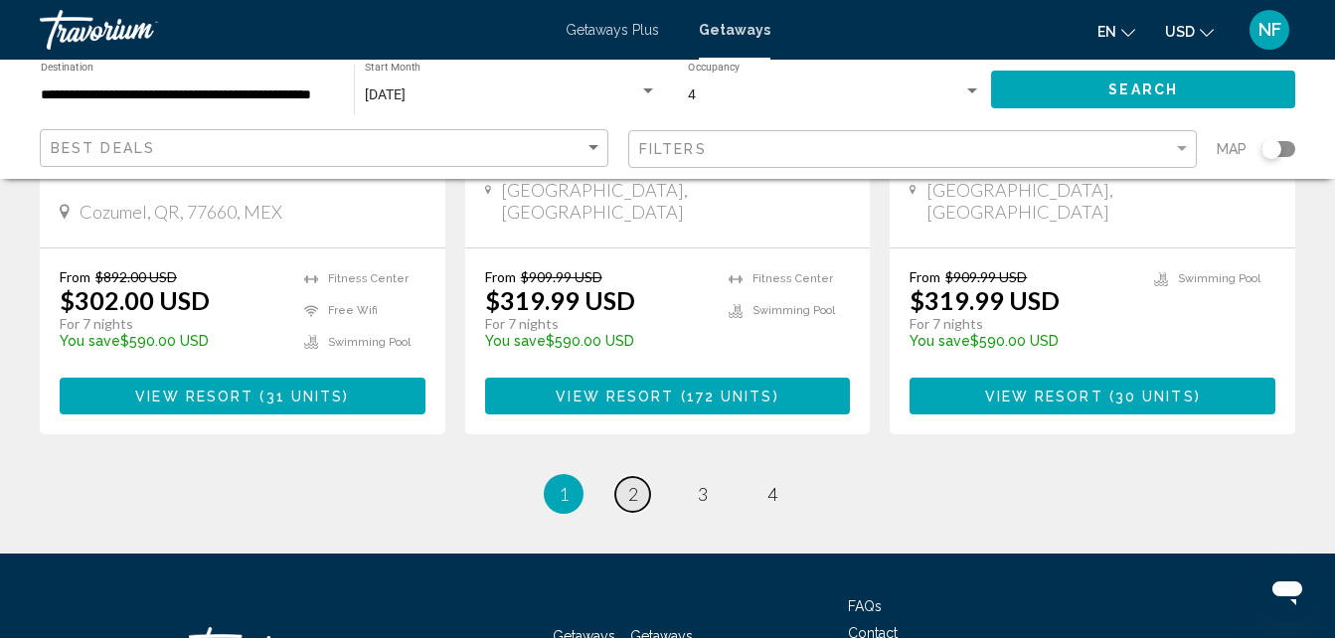
click at [622, 477] on link "page 2" at bounding box center [633, 494] width 35 height 35
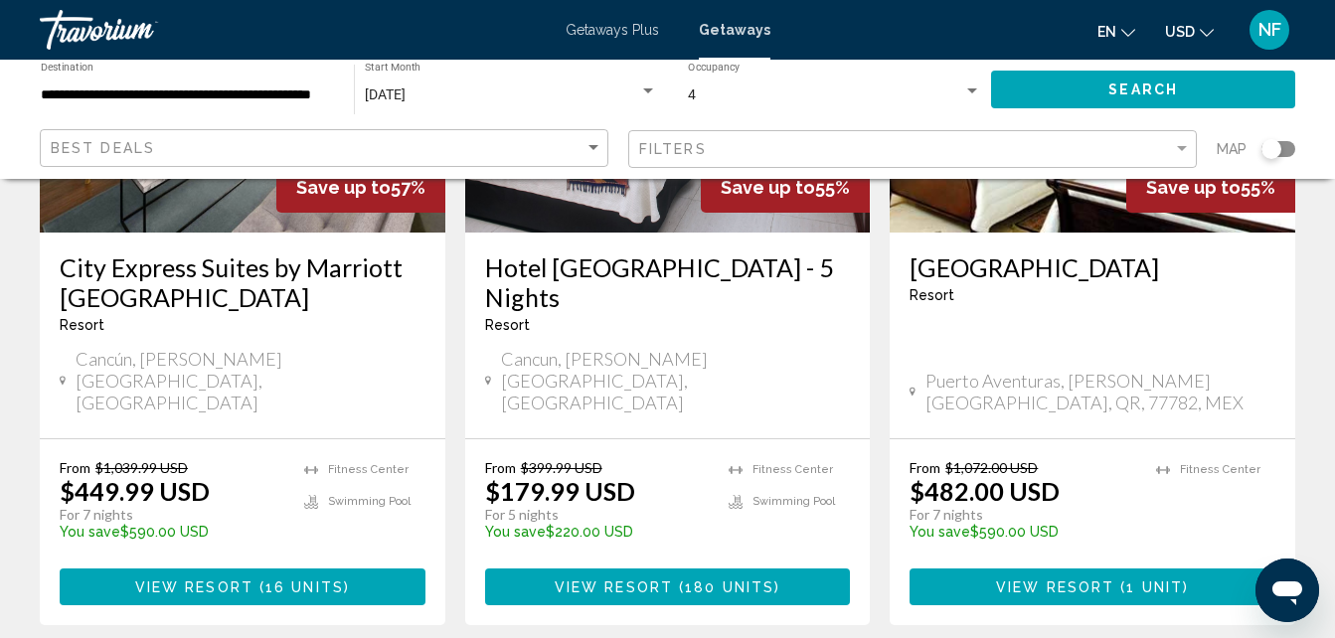
scroll to position [2714, 0]
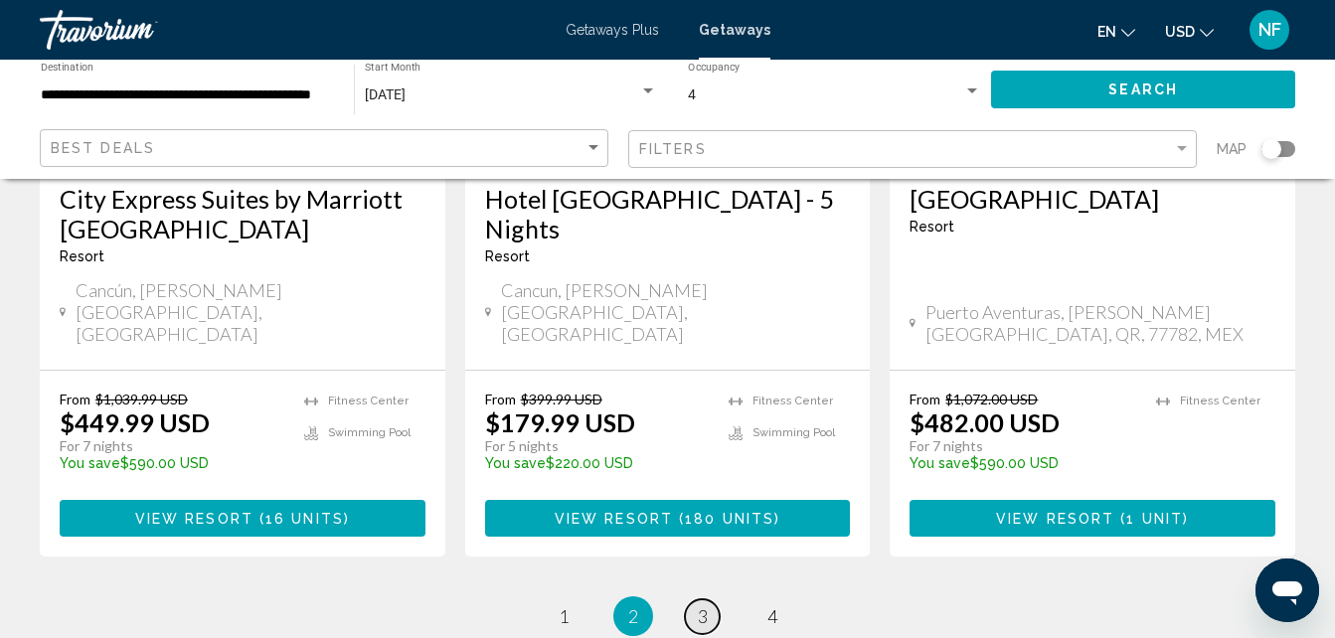
click at [693, 600] on link "page 3" at bounding box center [702, 617] width 35 height 35
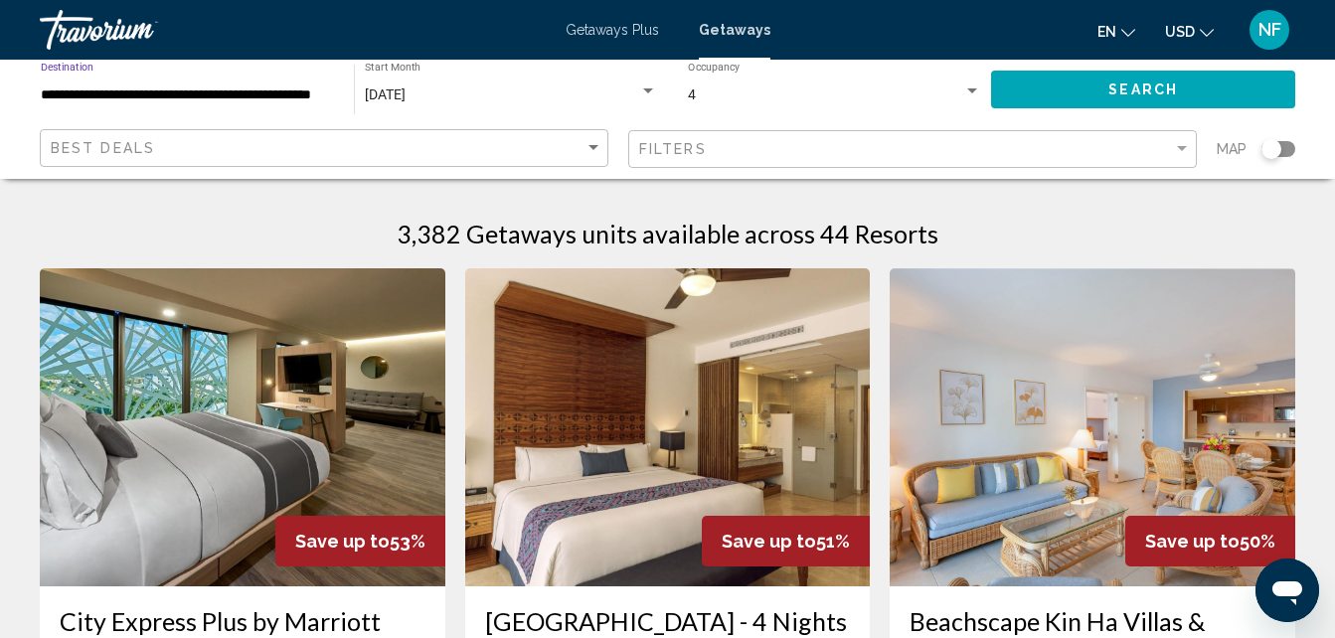
click at [215, 88] on input "**********" at bounding box center [187, 96] width 293 height 16
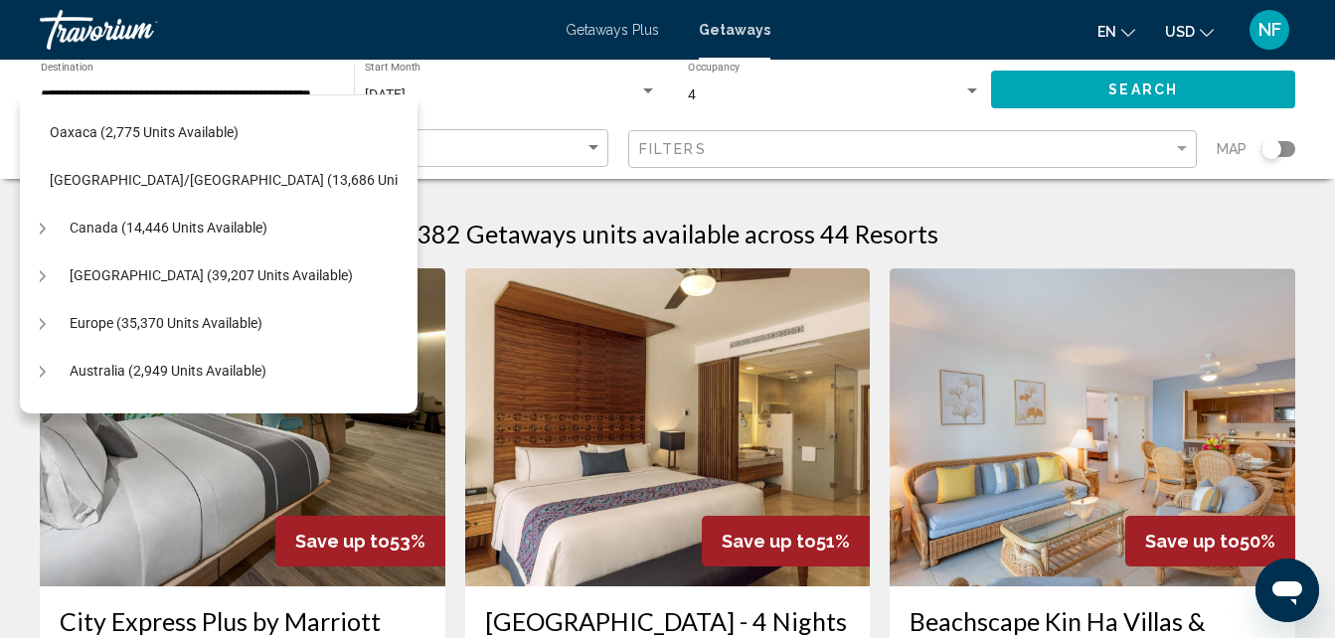
scroll to position [518, 20]
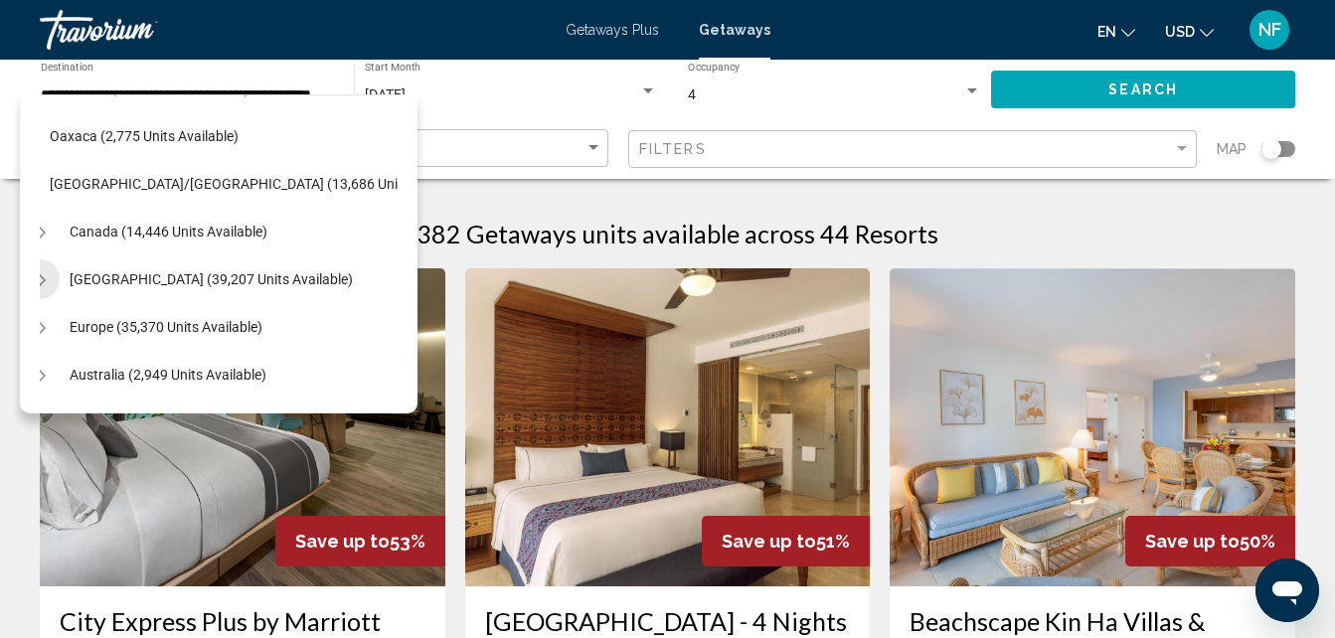
click at [42, 281] on icon "Toggle Caribbean & Atlantic Islands (39,207 units available)" at bounding box center [40, 280] width 15 height 20
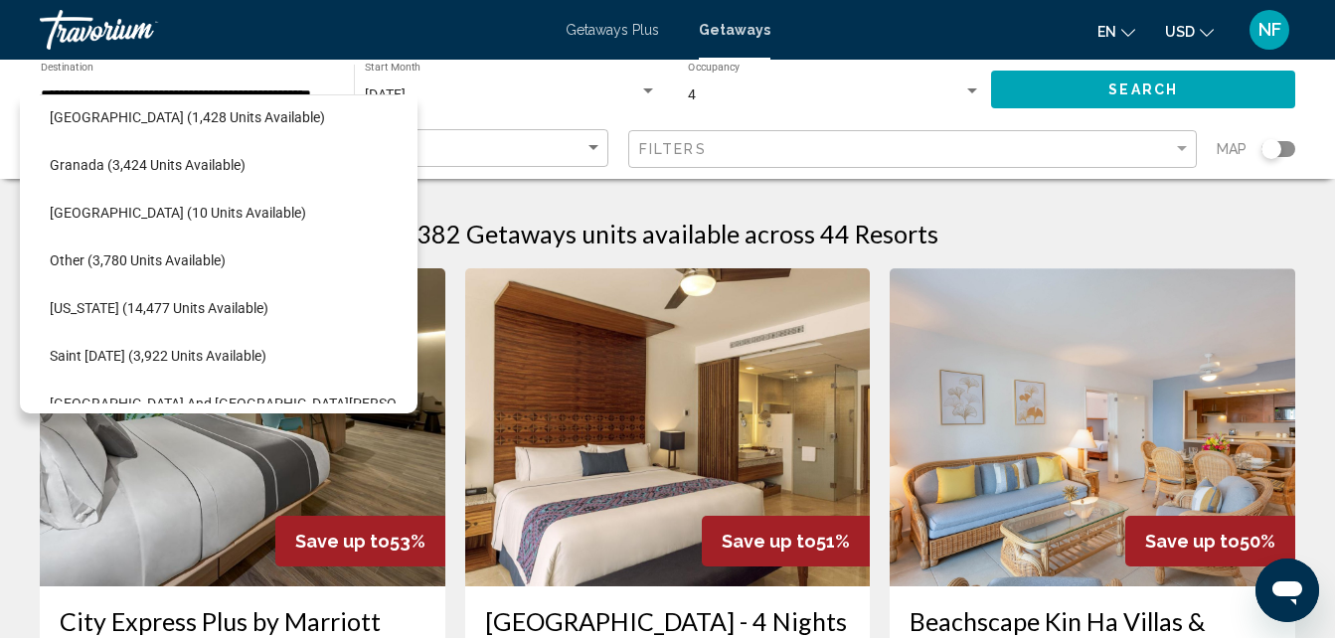
scroll to position [885, 20]
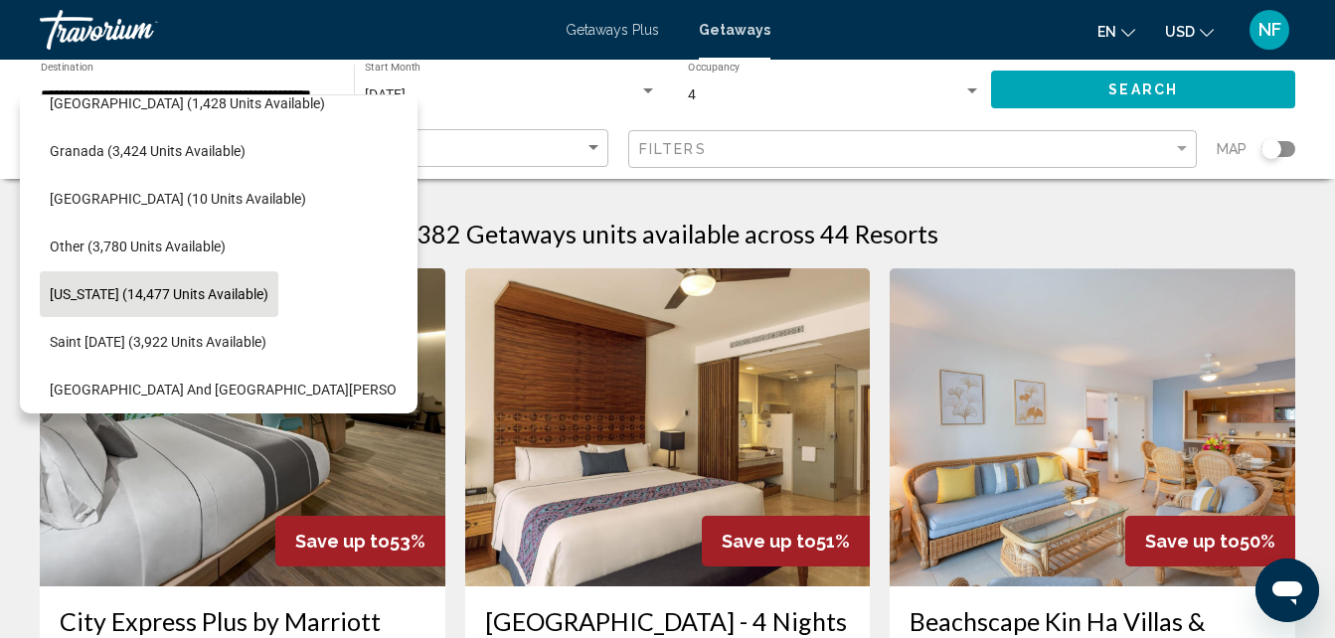
click at [254, 290] on span "[US_STATE] (14,477 units available)" at bounding box center [159, 294] width 219 height 16
type input "**********"
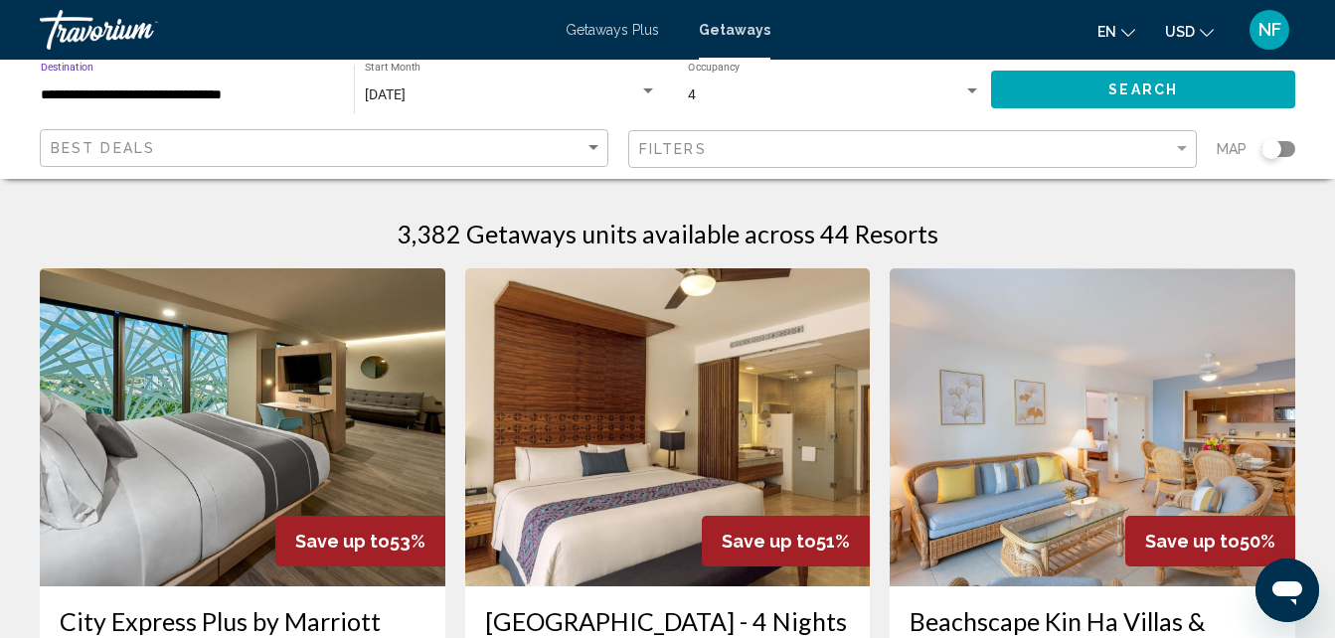
click at [1088, 83] on button "Search" at bounding box center [1143, 89] width 304 height 37
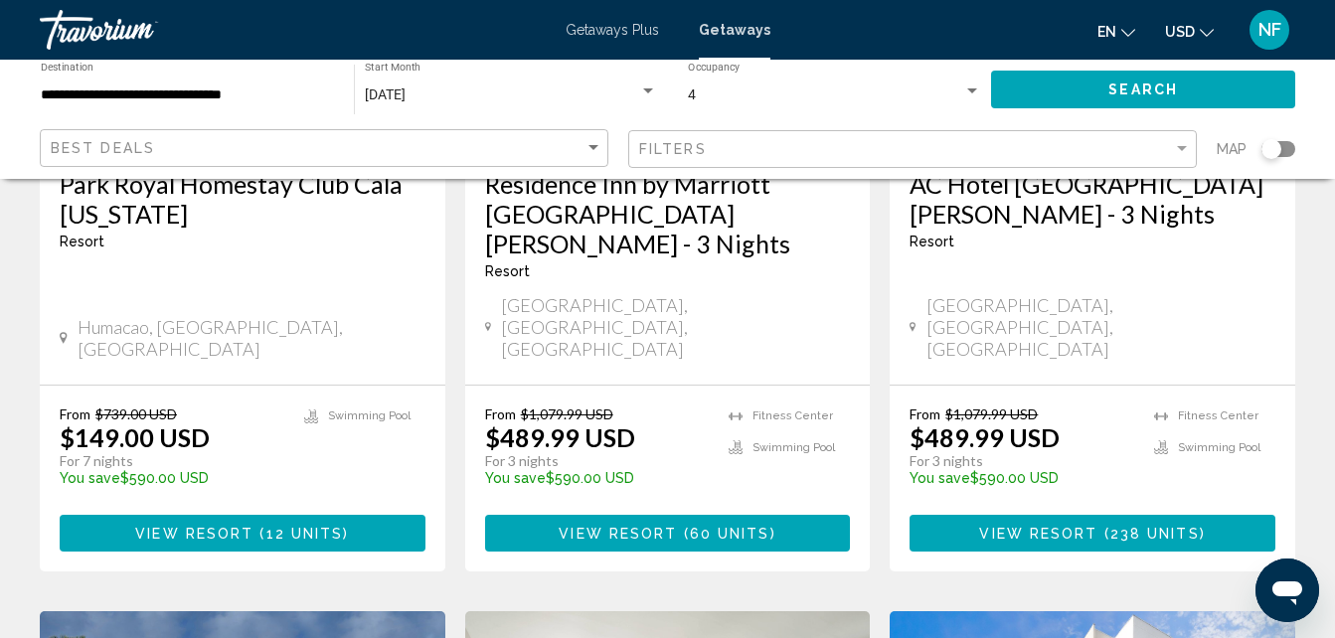
scroll to position [443, 0]
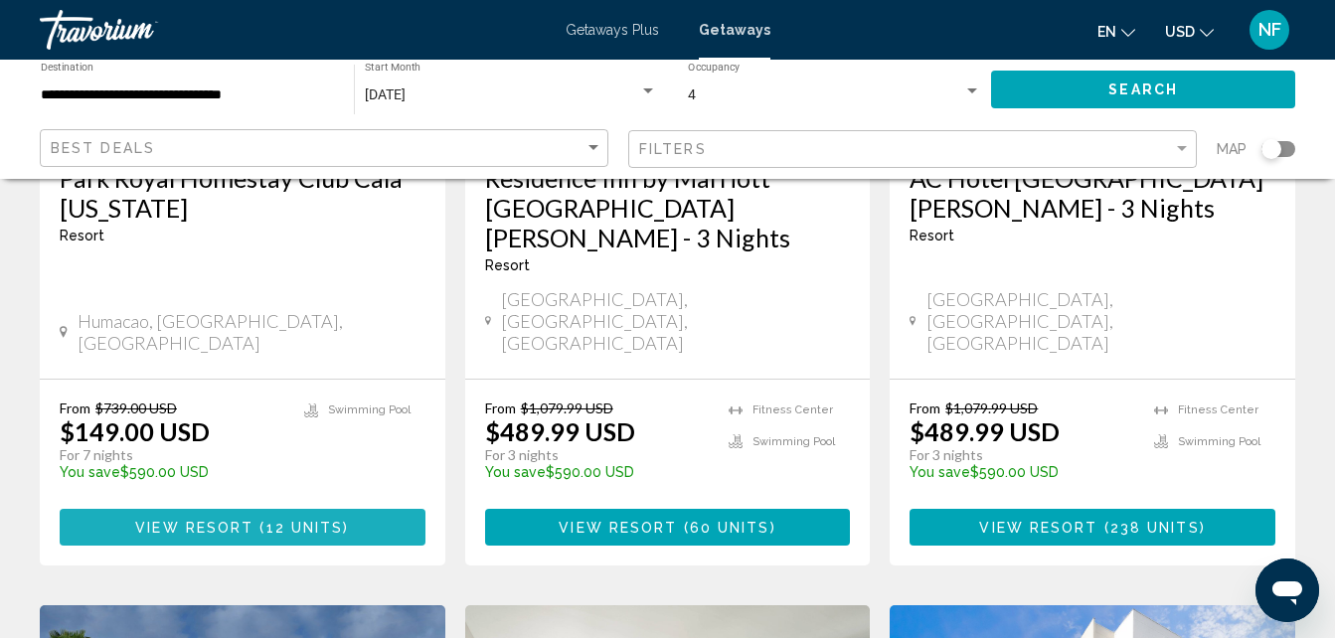
click at [309, 520] on span "12 units" at bounding box center [305, 528] width 78 height 16
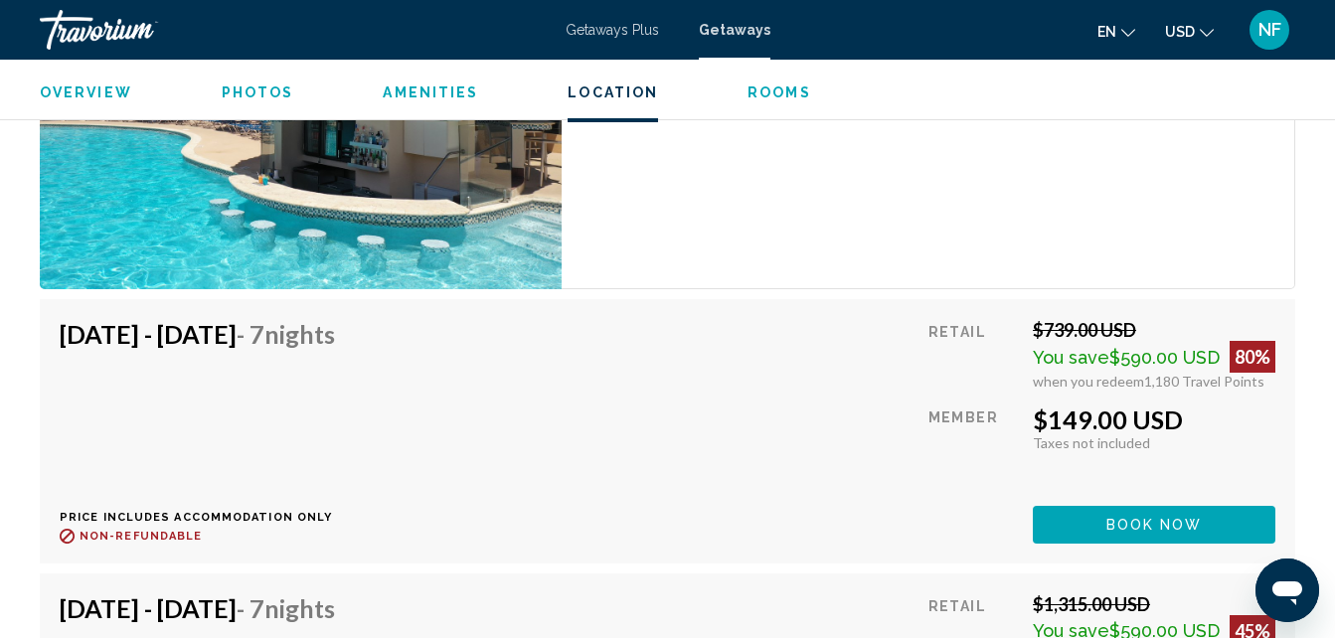
scroll to position [4029, 0]
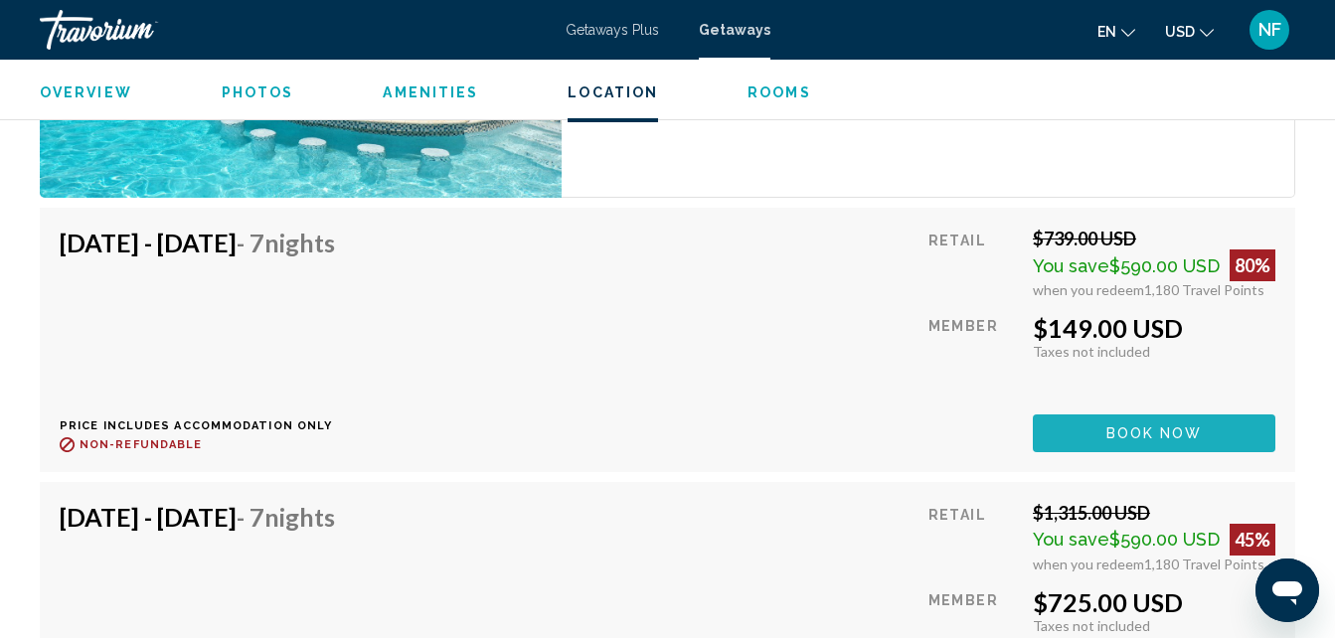
click at [1151, 432] on span "Book now" at bounding box center [1155, 435] width 96 height 16
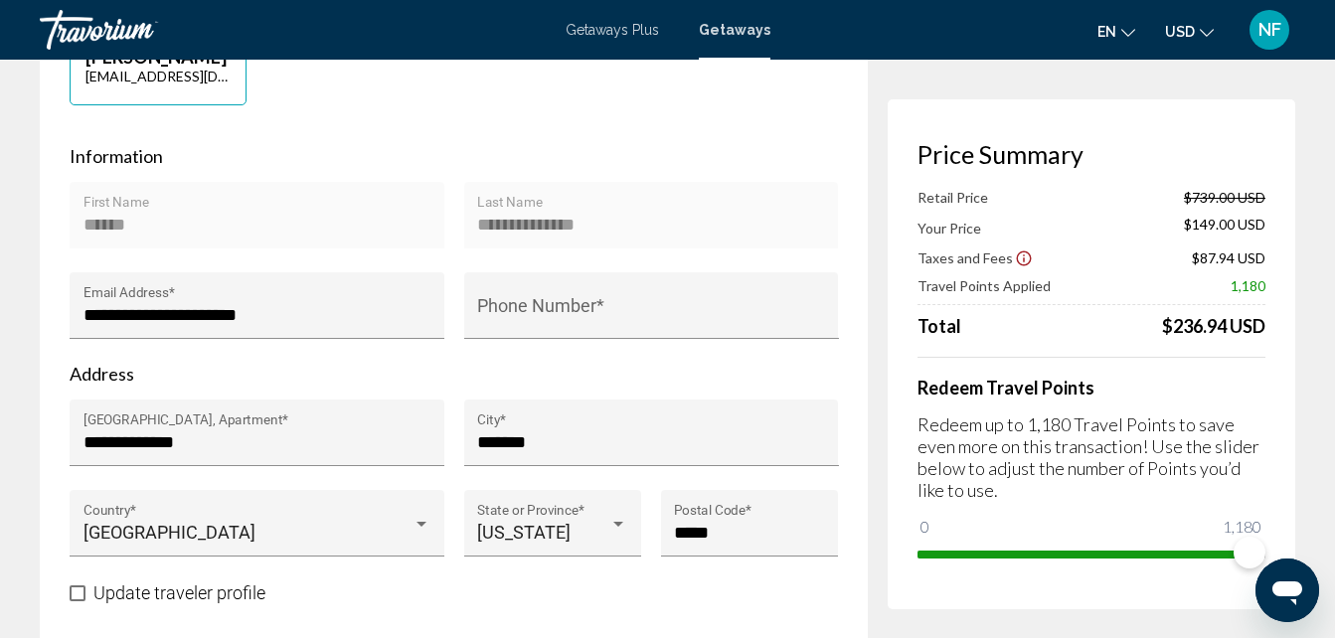
scroll to position [611, 0]
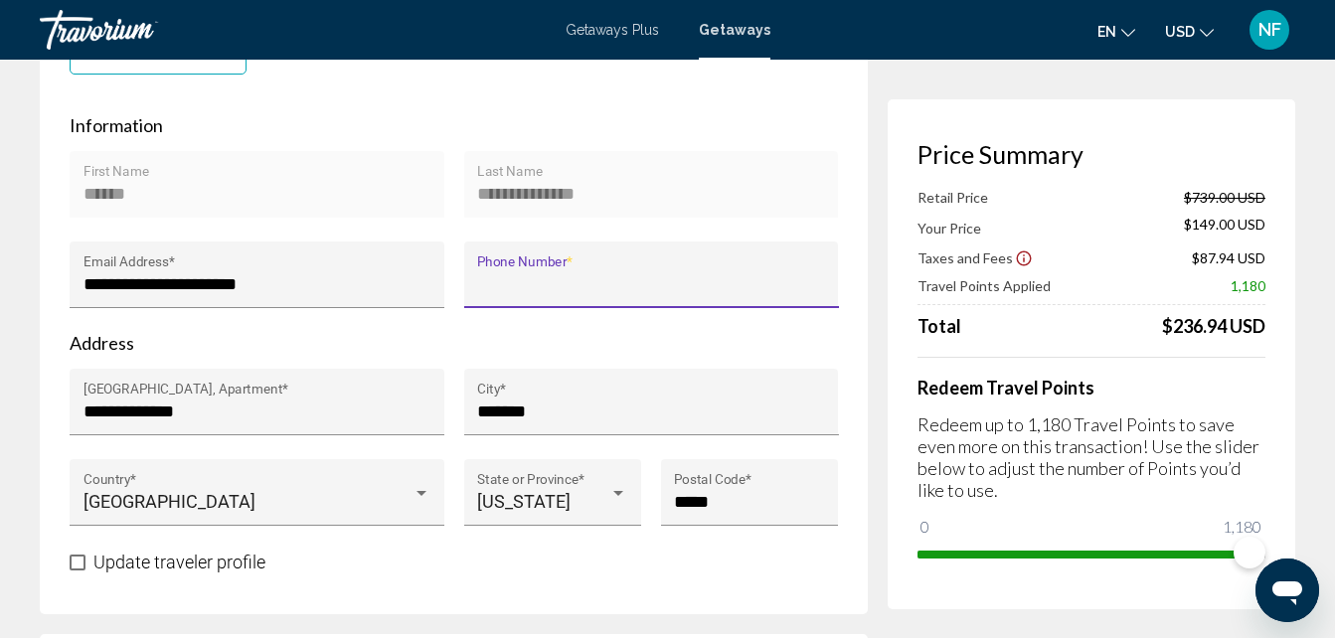
click at [688, 294] on input "Phone Number *" at bounding box center [651, 284] width 348 height 20
type input "**********"
click at [81, 575] on label "Update traveler profile" at bounding box center [168, 563] width 196 height 24
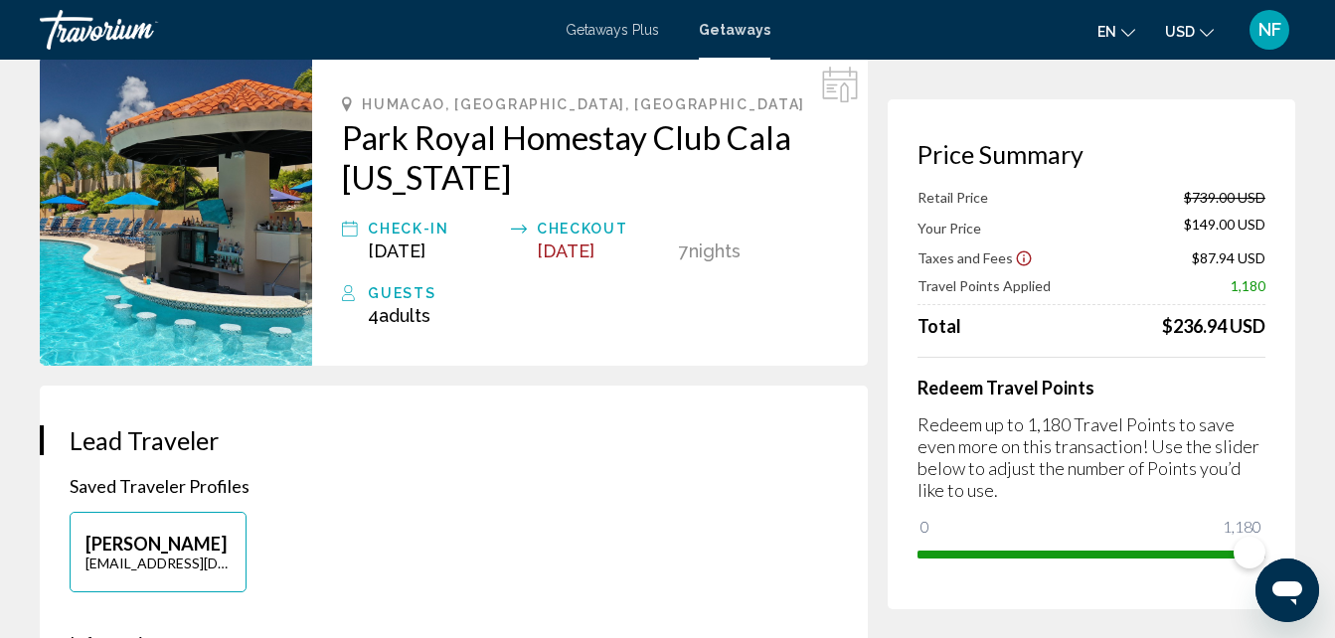
scroll to position [0, 0]
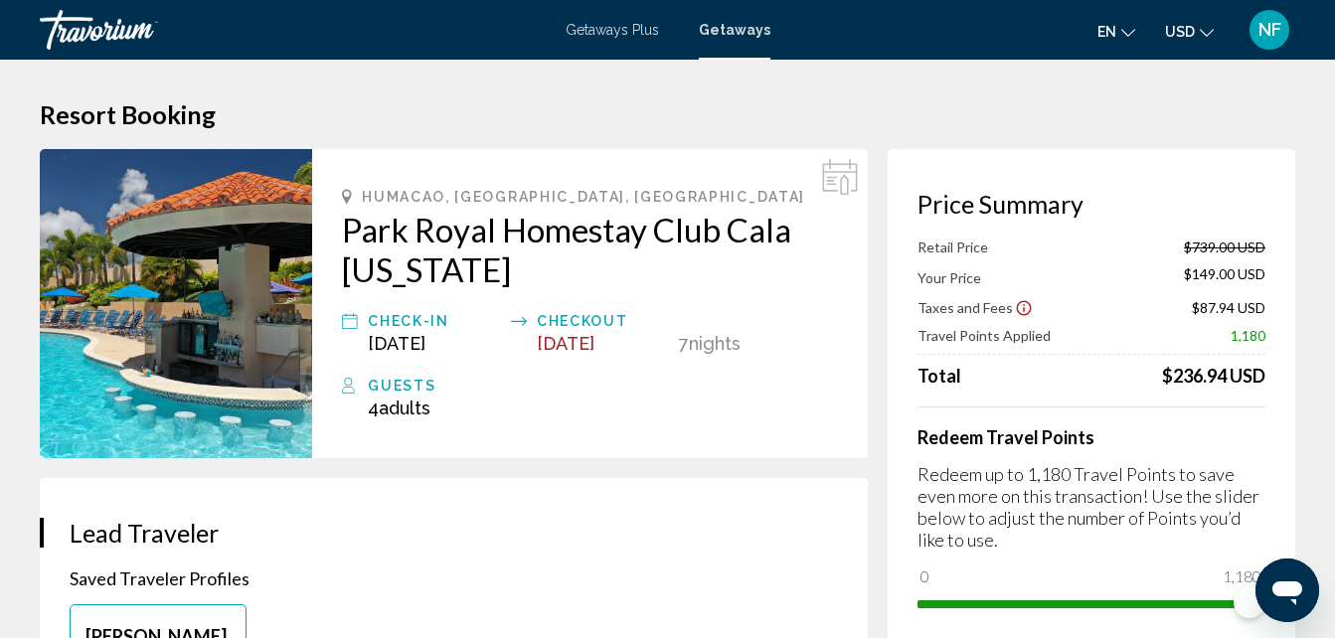
click at [640, 33] on span "Getaways Plus" at bounding box center [612, 30] width 93 height 16
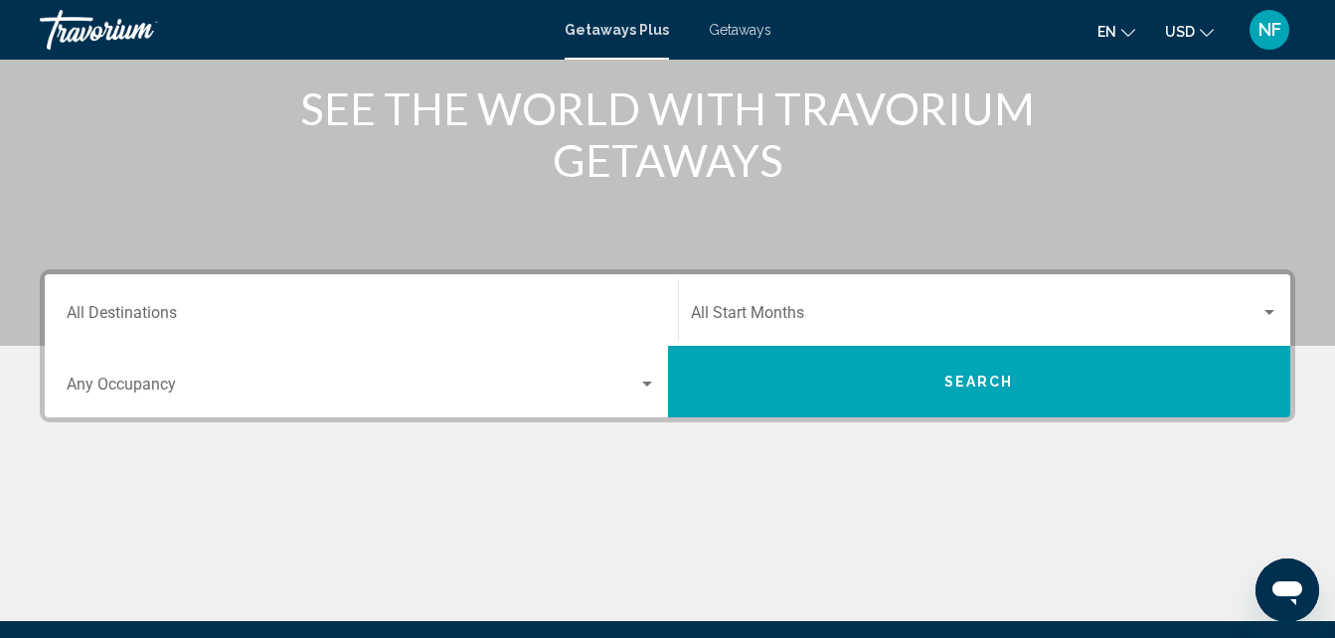
scroll to position [253, 0]
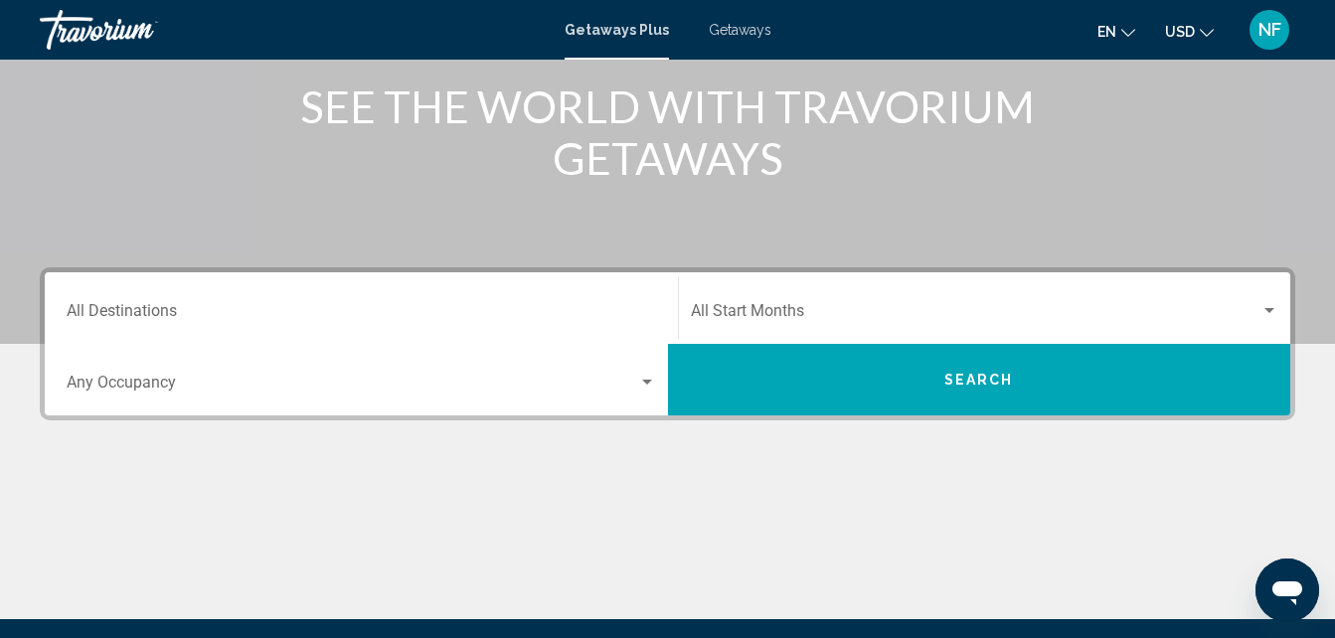
click at [774, 317] on span "Search widget" at bounding box center [976, 315] width 571 height 18
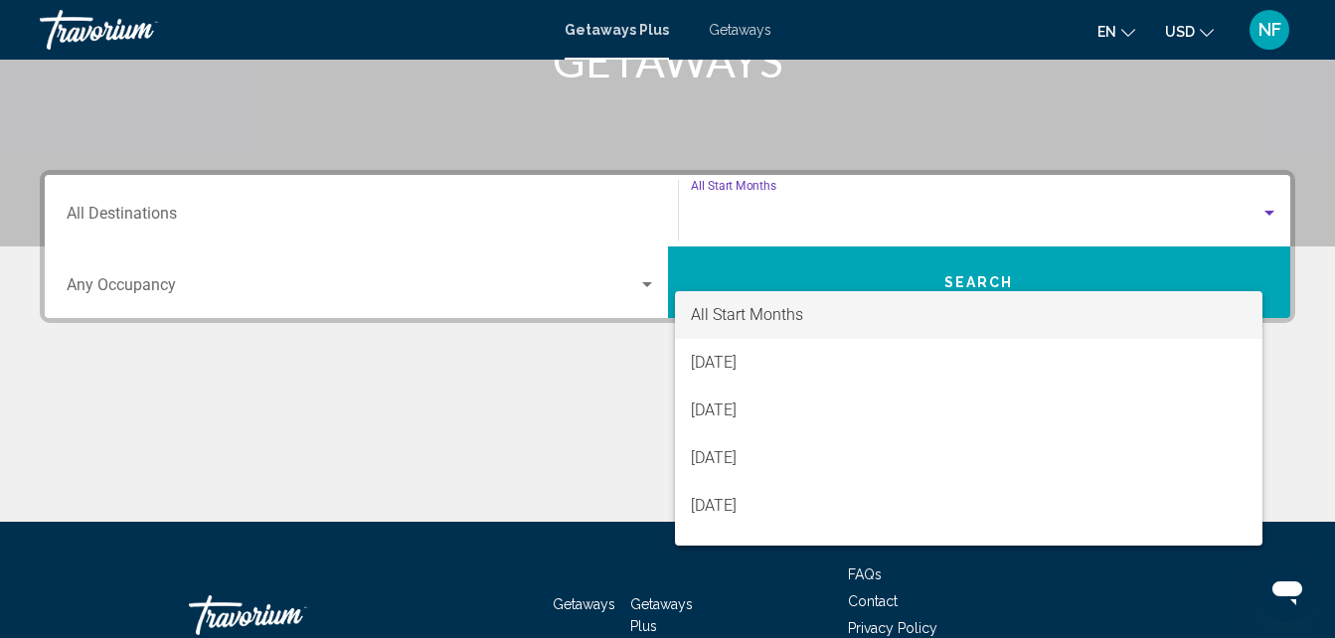
scroll to position [455, 0]
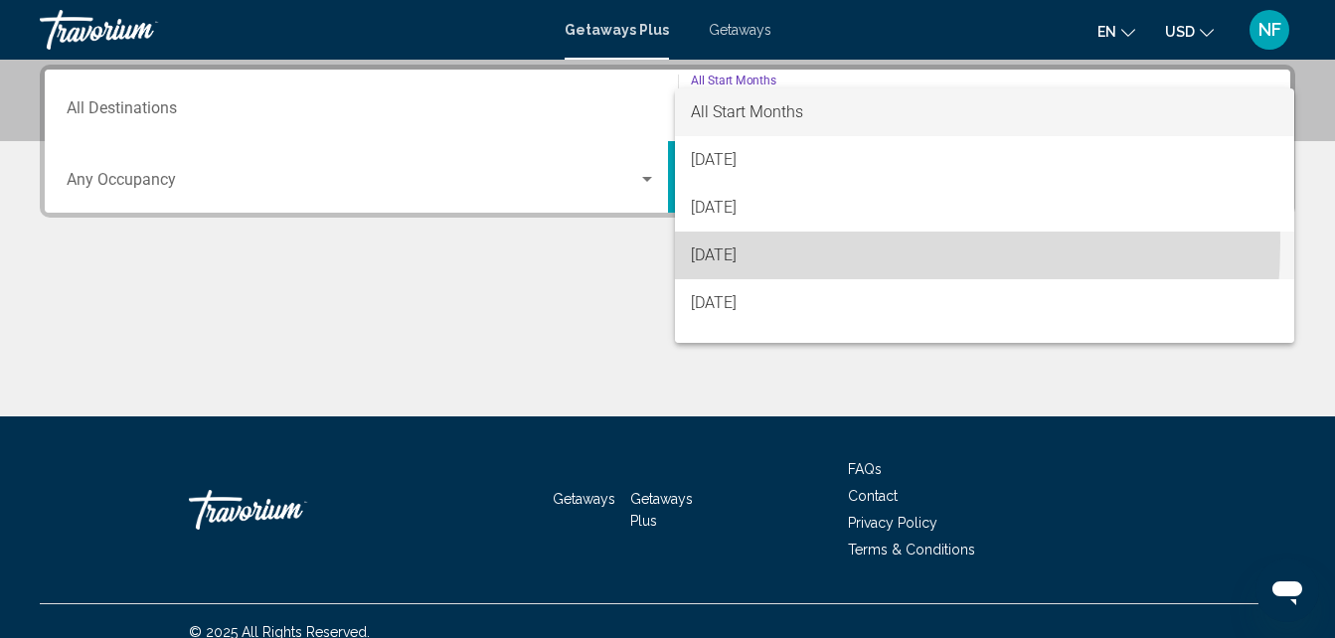
click at [753, 243] on span "[DATE]" at bounding box center [985, 256] width 589 height 48
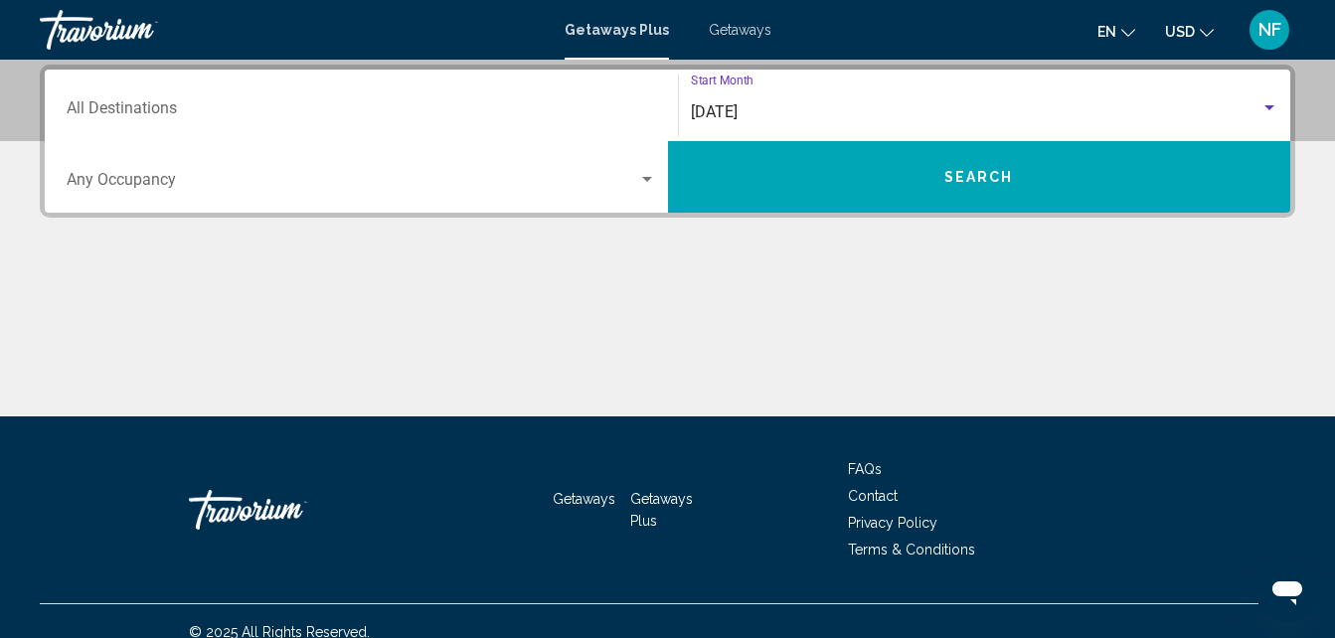
click at [201, 116] on input "Destination All Destinations" at bounding box center [362, 112] width 590 height 18
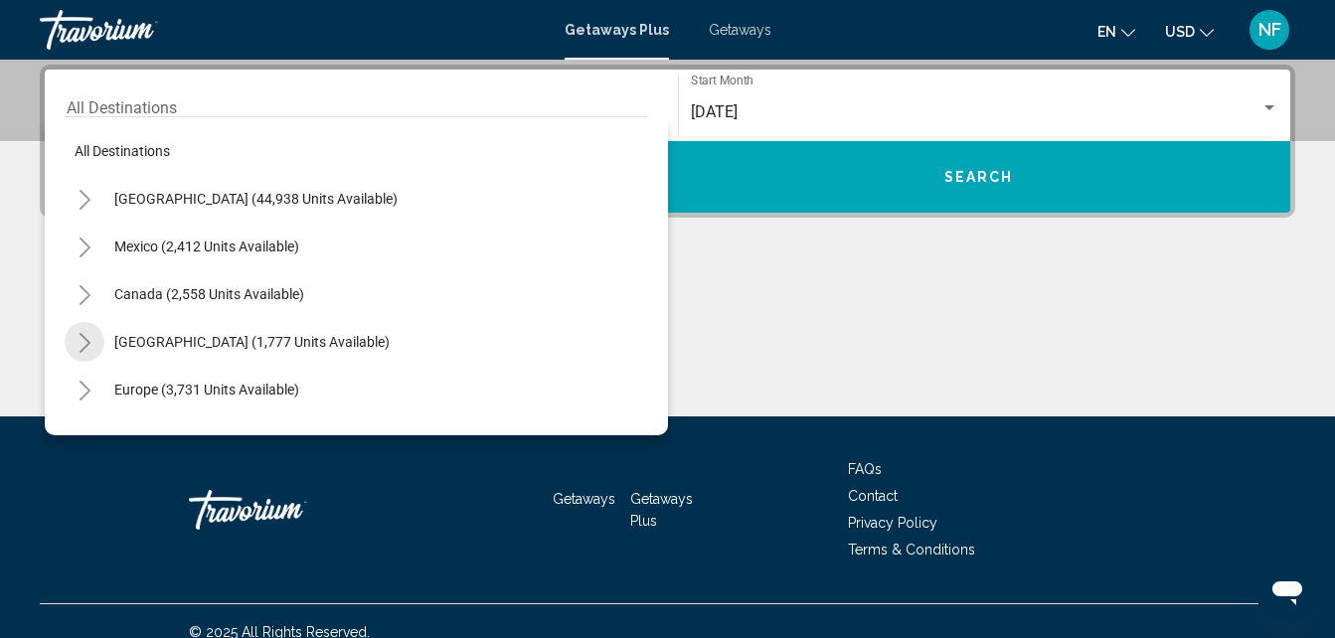
click at [86, 348] on icon "Toggle Caribbean & Atlantic Islands (1,777 units available)" at bounding box center [85, 343] width 11 height 20
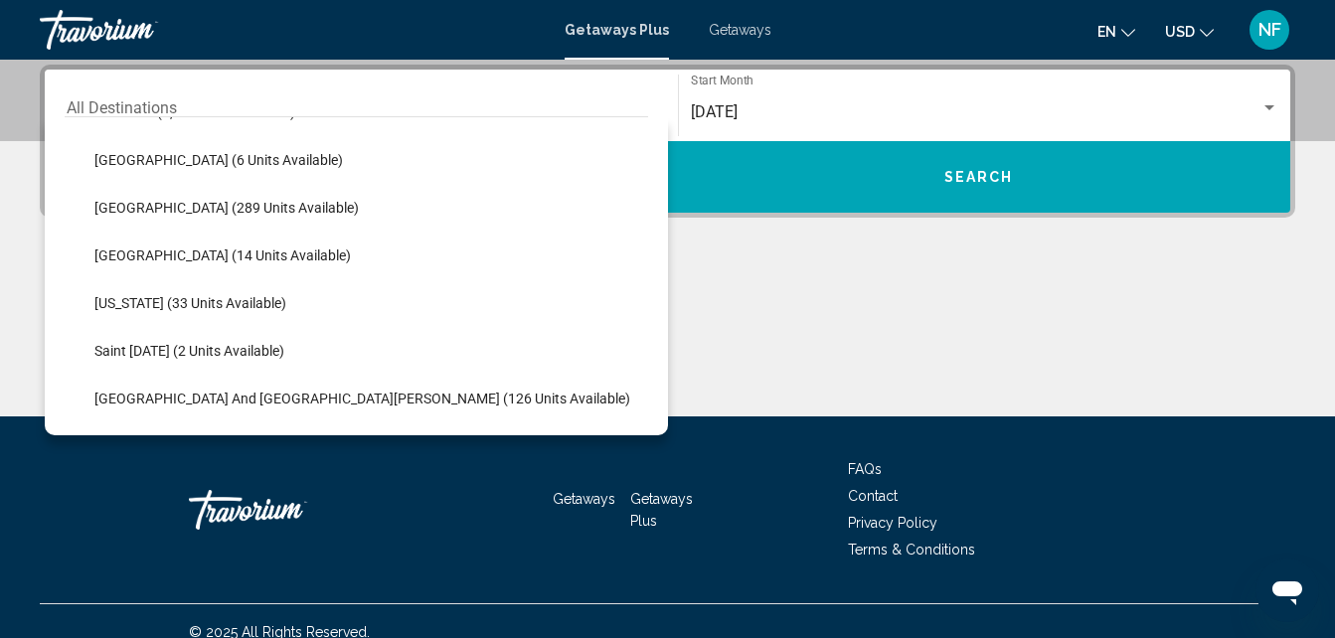
scroll to position [342, 0]
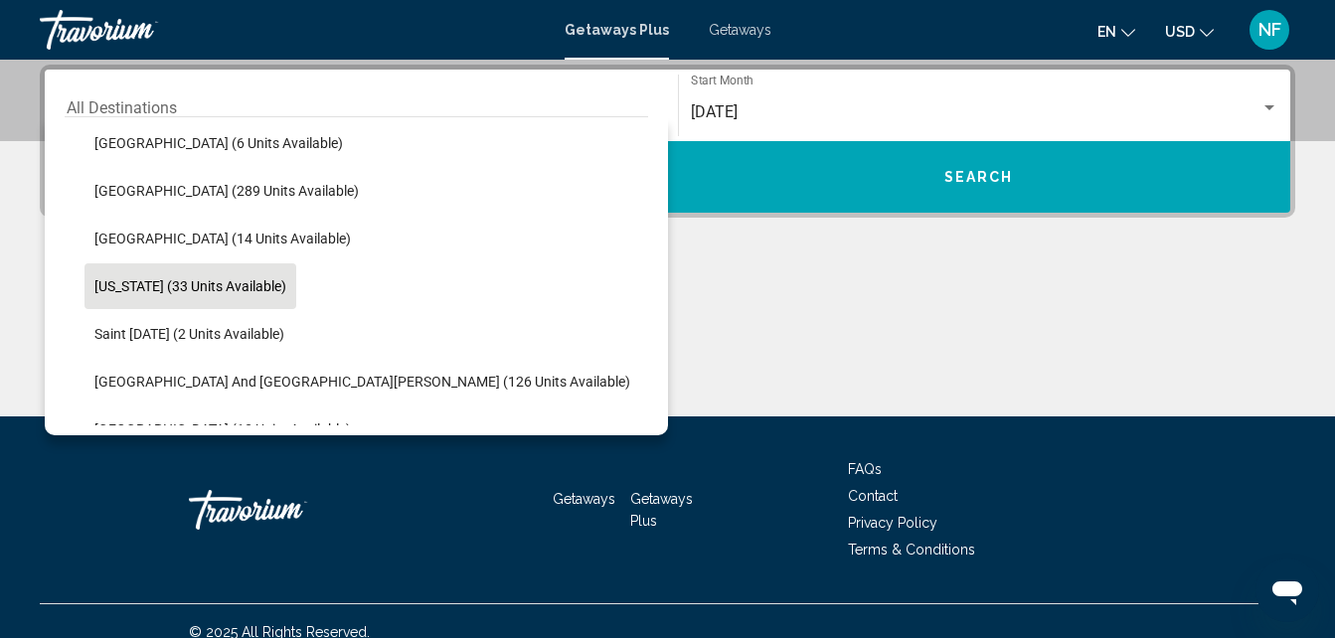
click at [249, 274] on button "[US_STATE] (33 units available)" at bounding box center [191, 287] width 212 height 46
type input "**********"
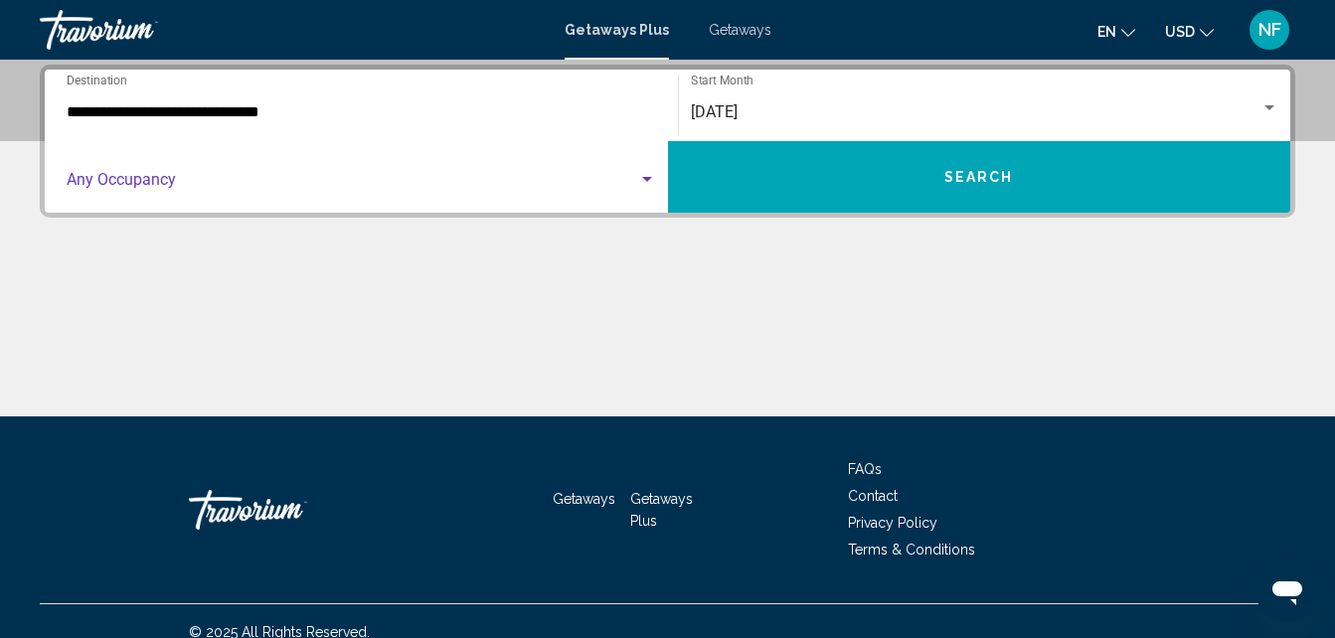
click at [463, 185] on span "Search widget" at bounding box center [353, 184] width 572 height 18
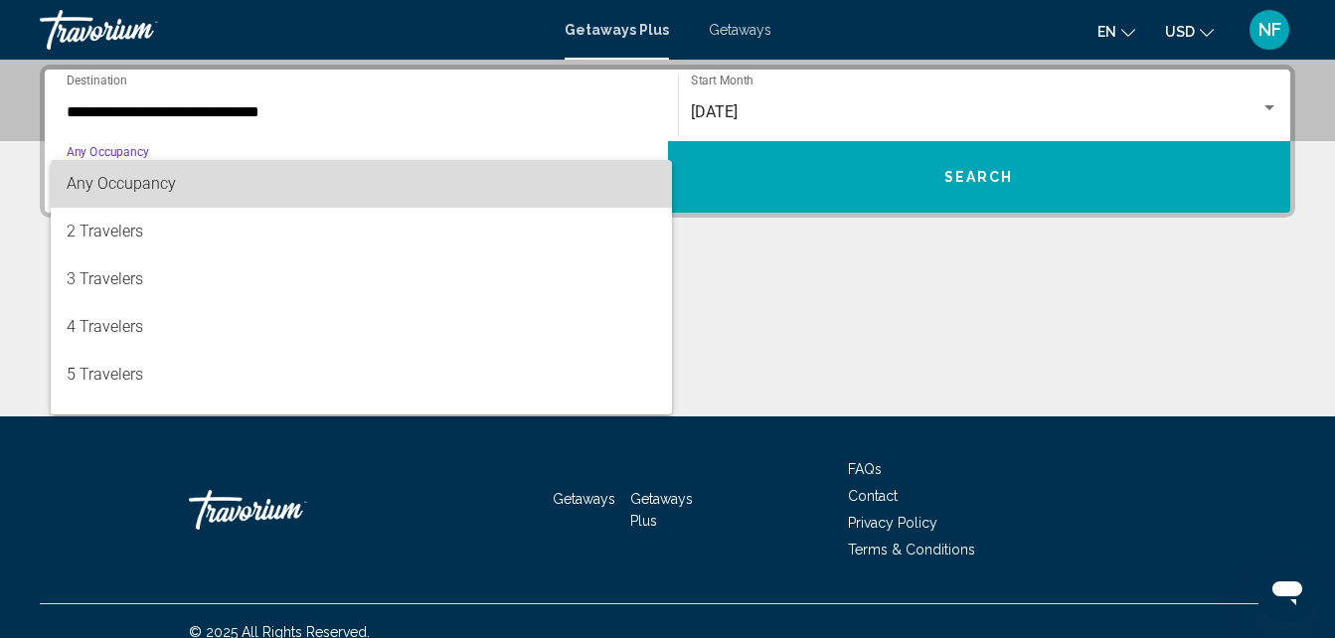
click at [463, 185] on span "Any Occupancy" at bounding box center [362, 184] width 590 height 48
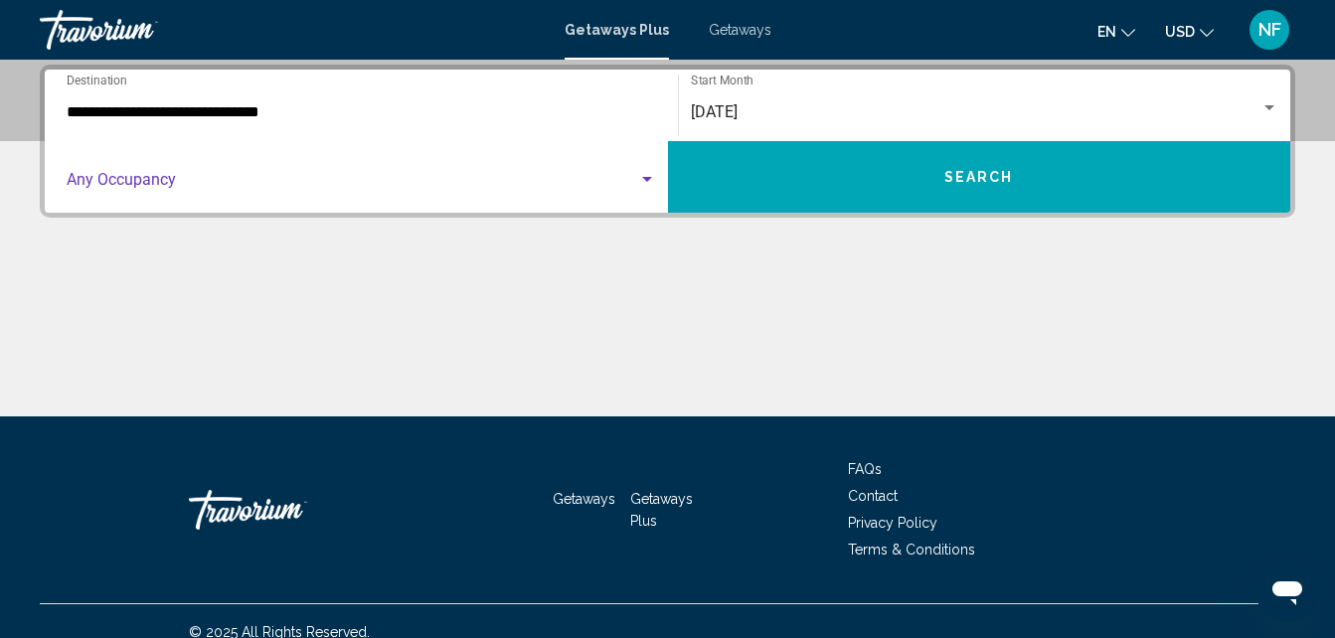
click at [425, 173] on div "Occupancy Any Occupancy" at bounding box center [362, 177] width 590 height 63
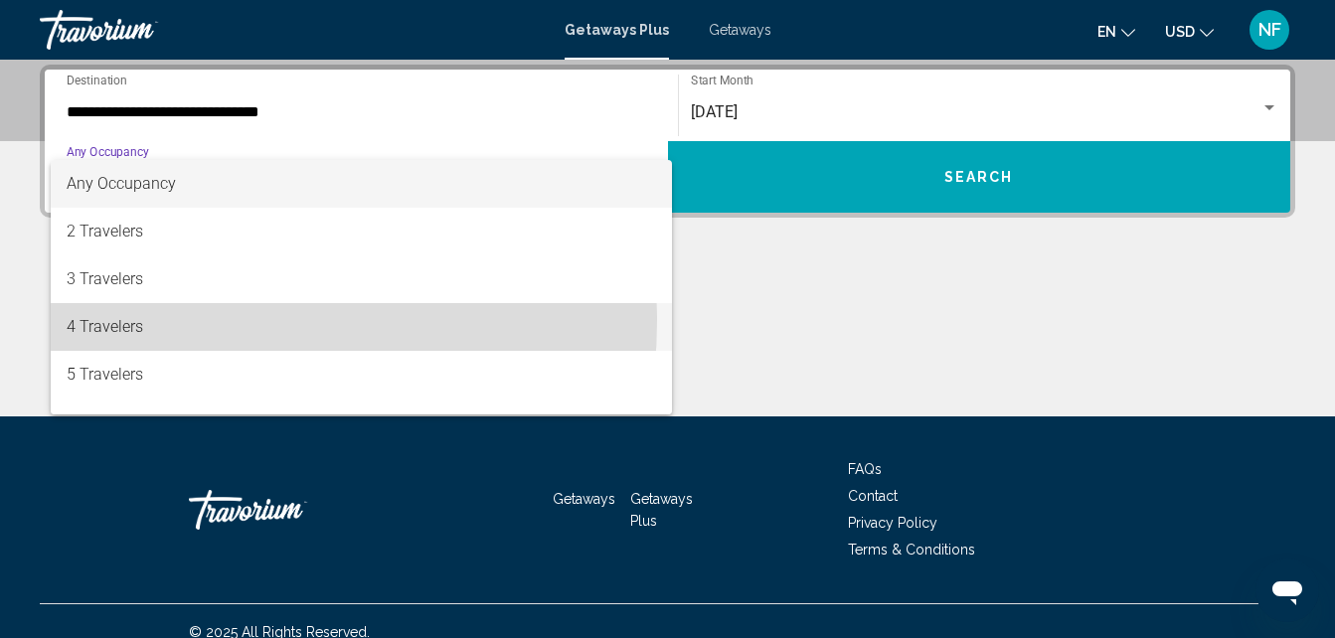
click at [145, 320] on span "4 Travelers" at bounding box center [362, 327] width 590 height 48
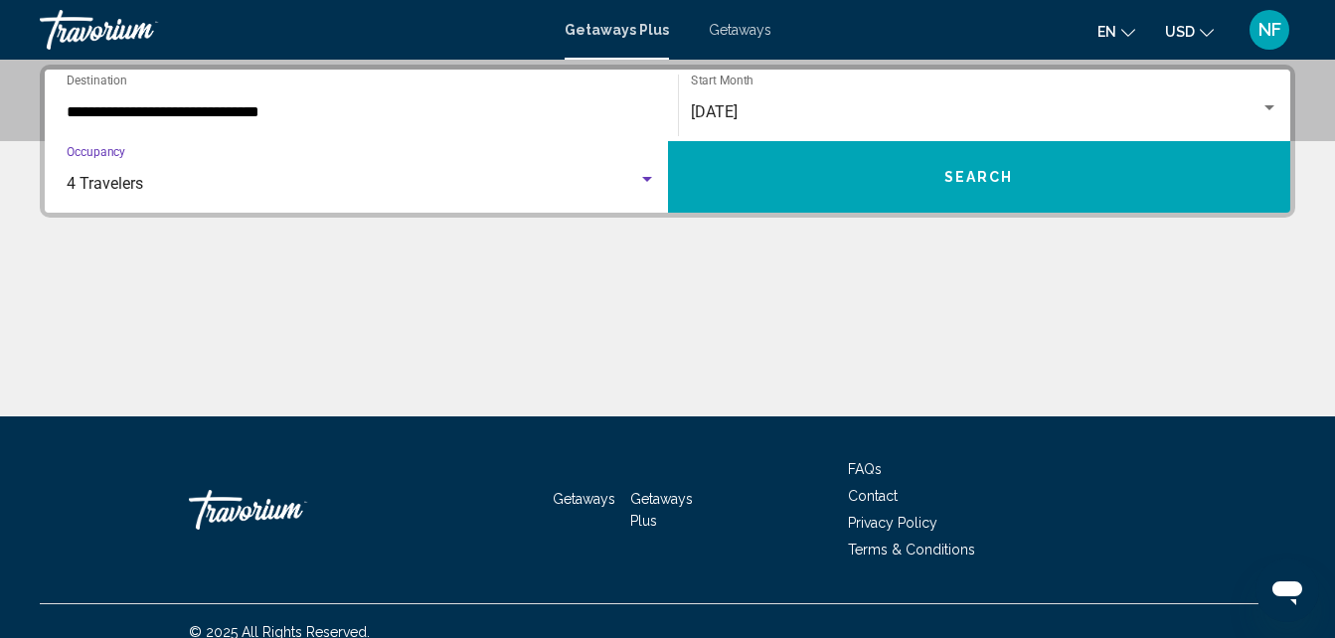
click at [860, 175] on button "Search" at bounding box center [979, 177] width 623 height 72
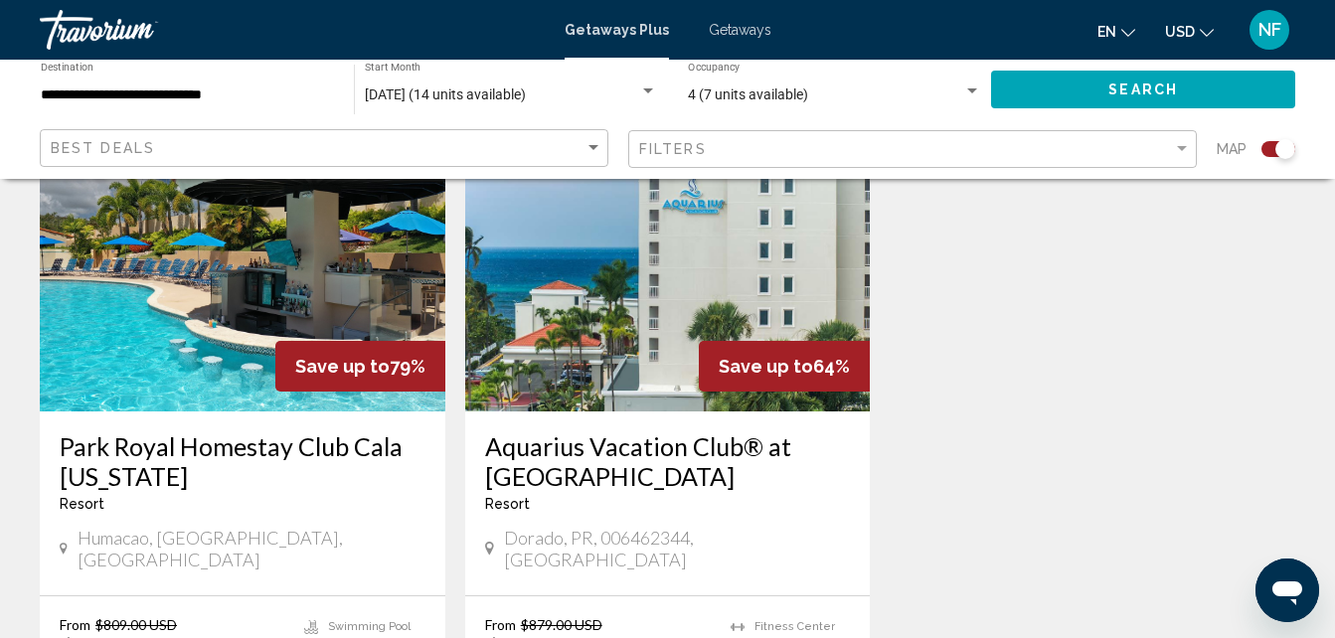
scroll to position [785, 0]
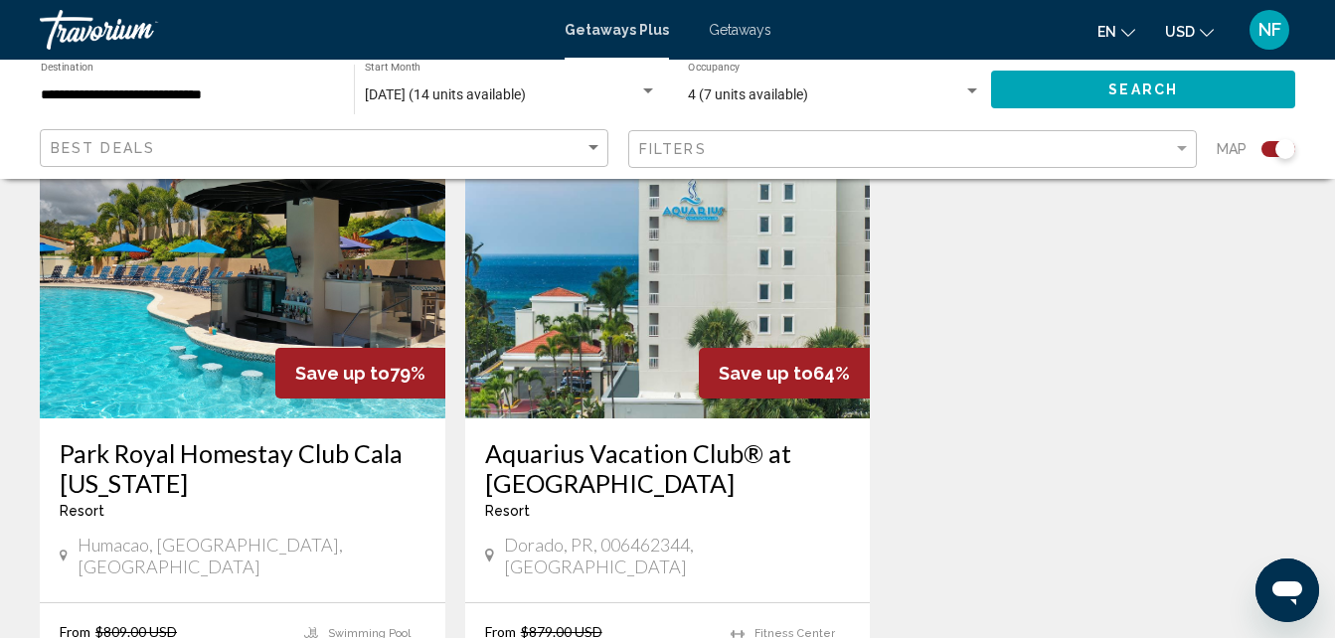
click at [652, 460] on h3 "Aquarius Vacation Club® at [GEOGRAPHIC_DATA]" at bounding box center [668, 469] width 366 height 60
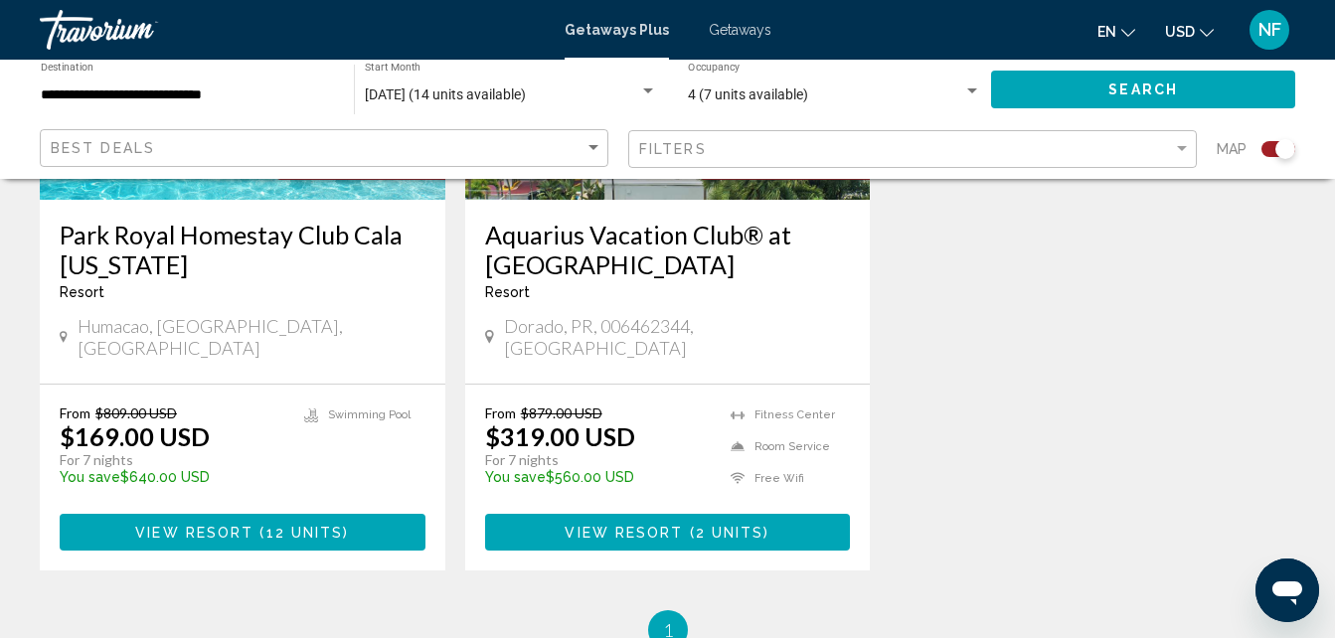
scroll to position [1019, 0]
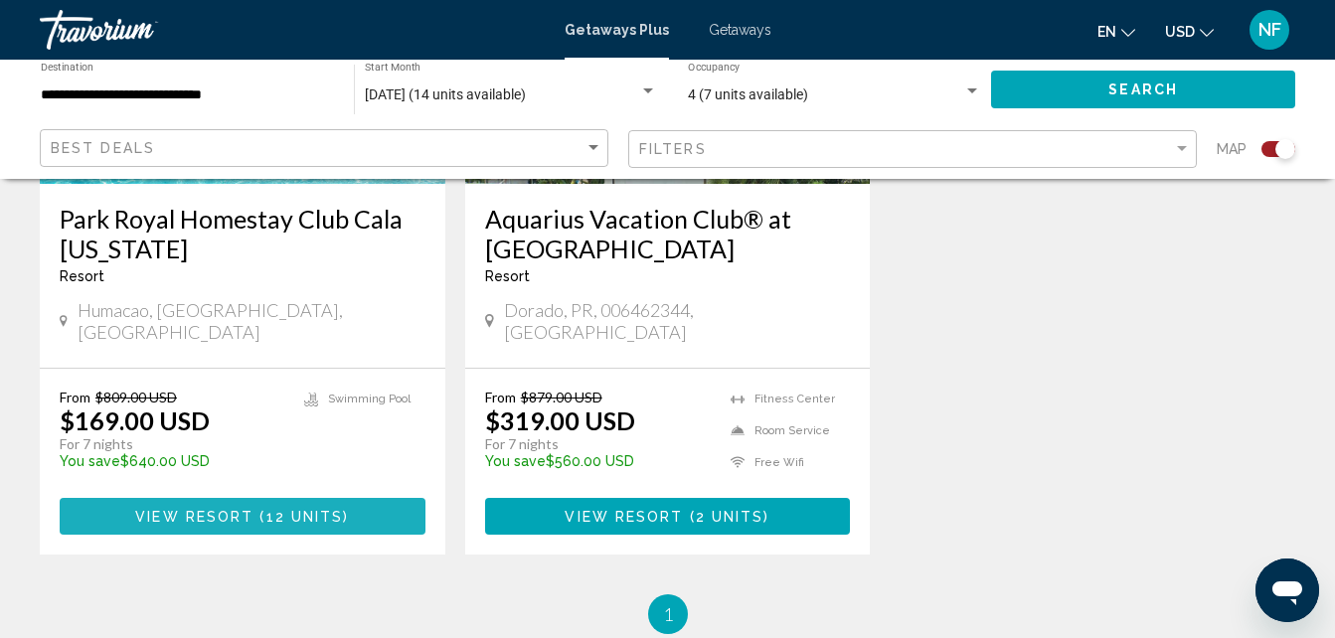
click at [249, 498] on button "View Resort ( 12 units )" at bounding box center [243, 516] width 366 height 37
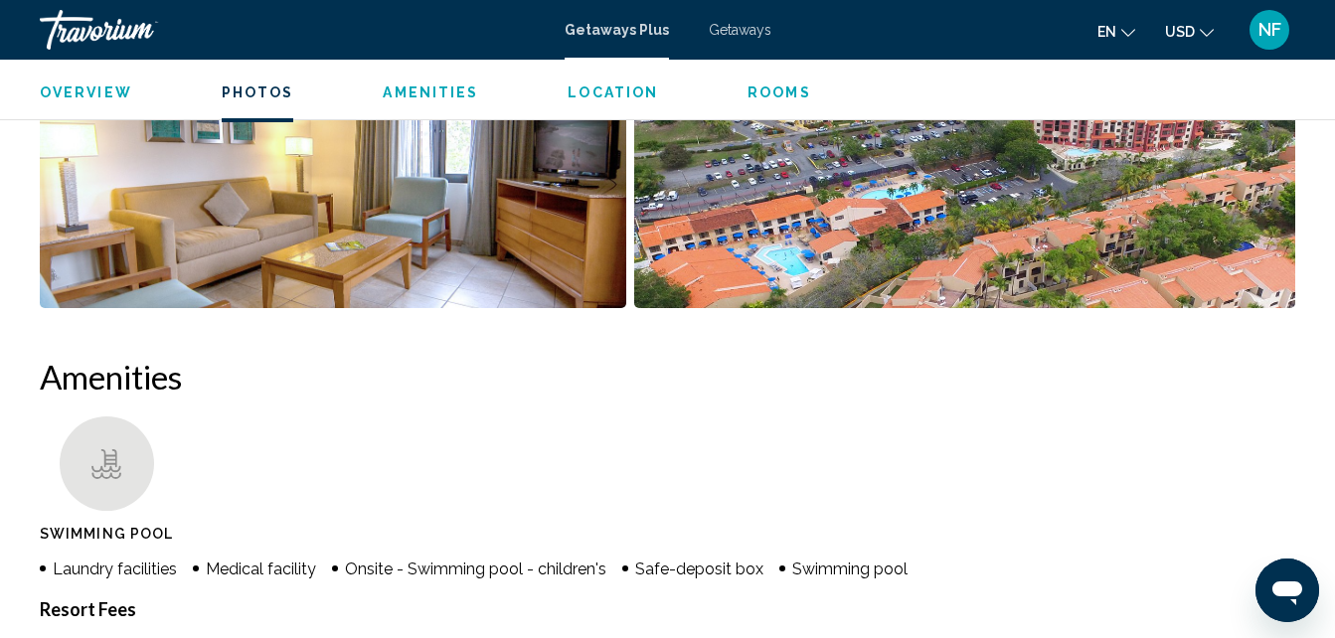
scroll to position [1695, 0]
